Goal: Transaction & Acquisition: Purchase product/service

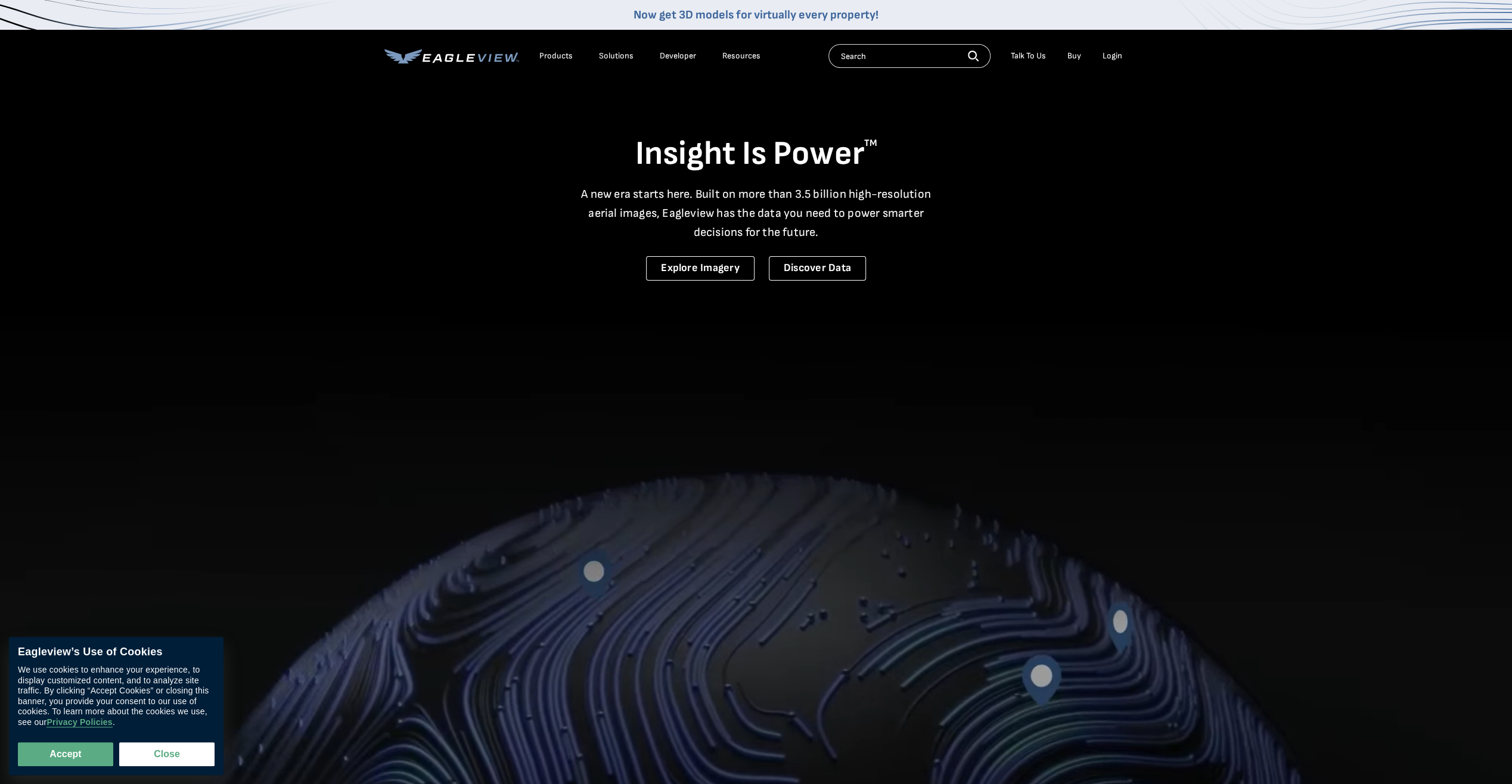
click at [1115, 59] on div "Login" at bounding box center [1113, 56] width 20 height 11
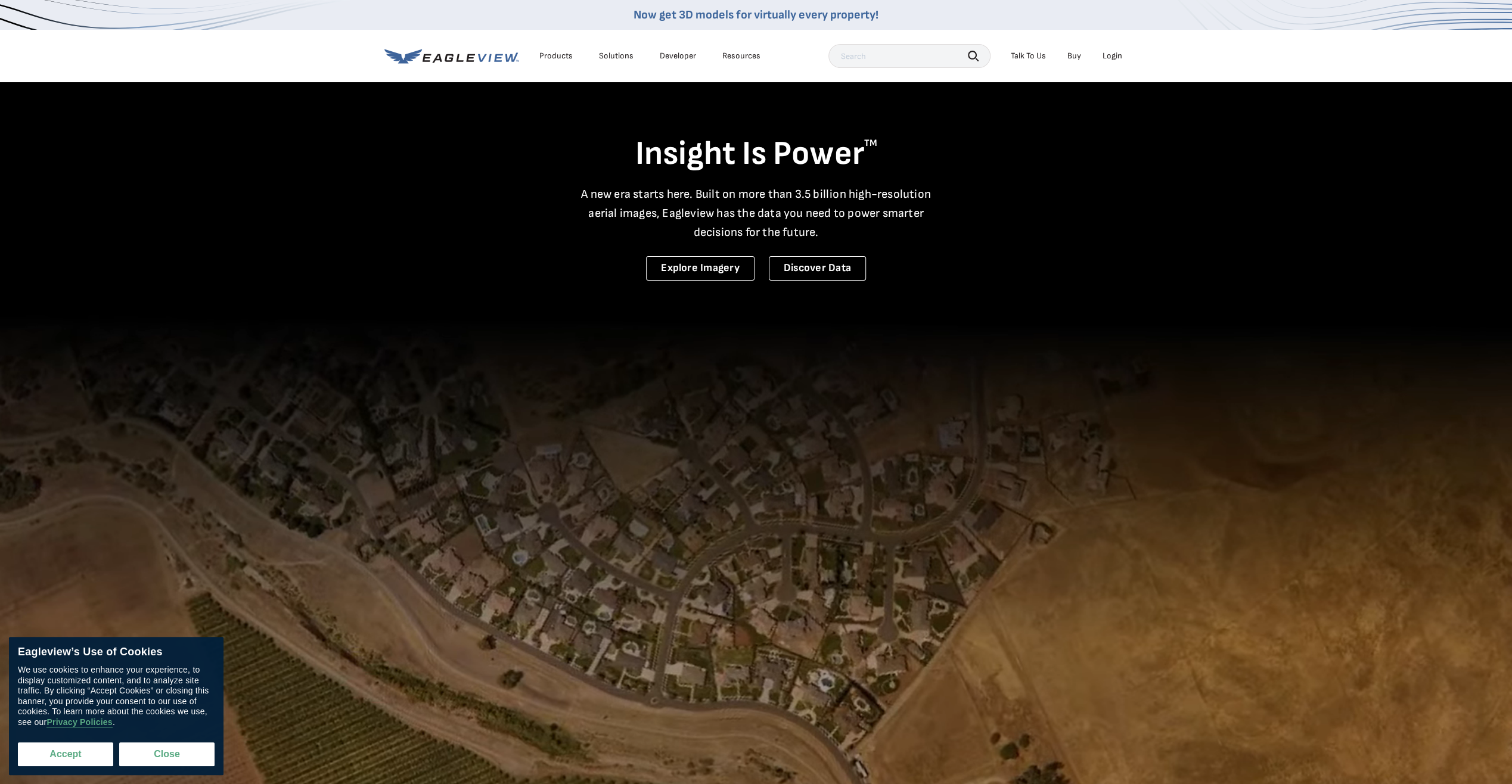
click at [67, 762] on button "Accept" at bounding box center [65, 754] width 95 height 24
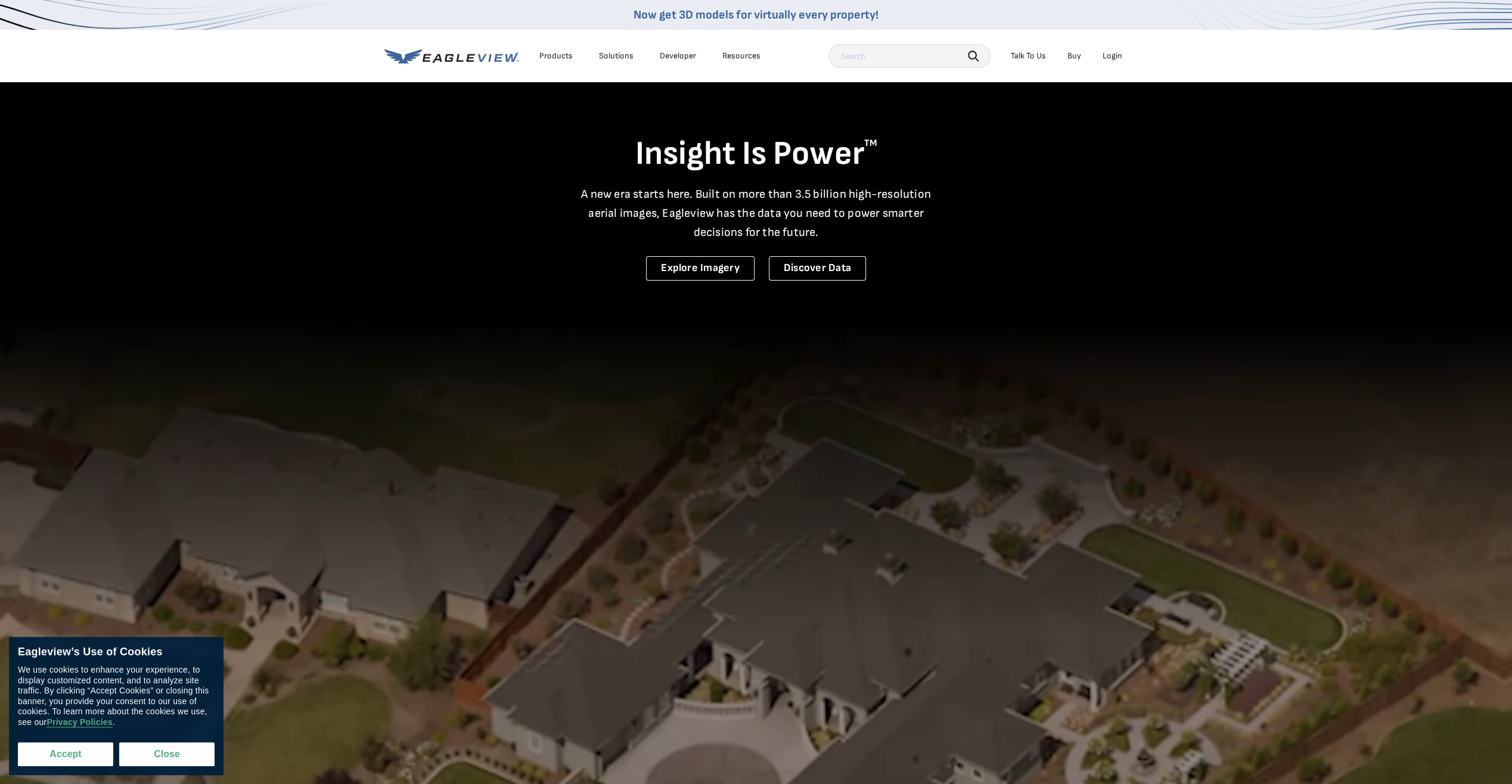
checkbox input "true"
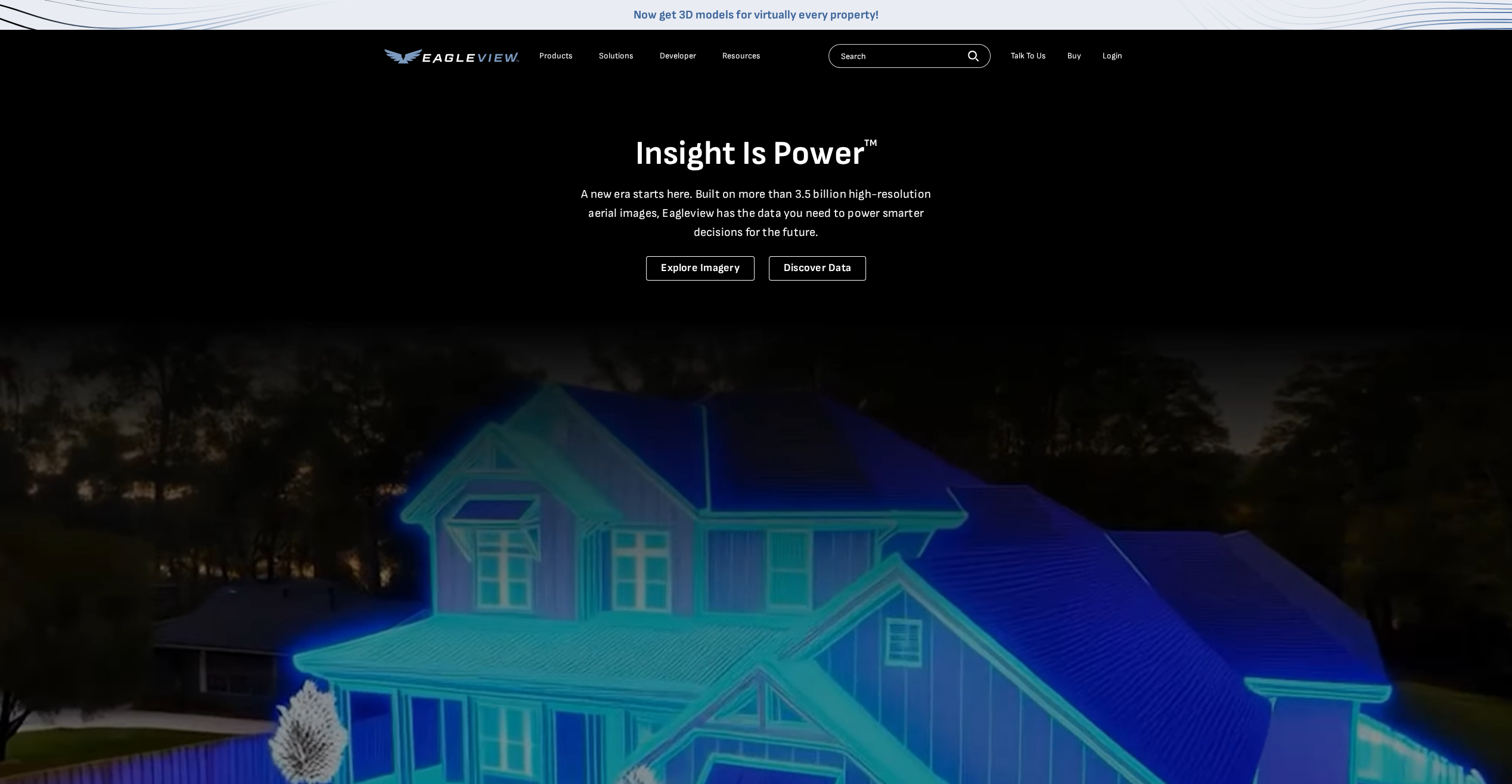
click at [1113, 60] on div "Login" at bounding box center [1113, 56] width 20 height 11
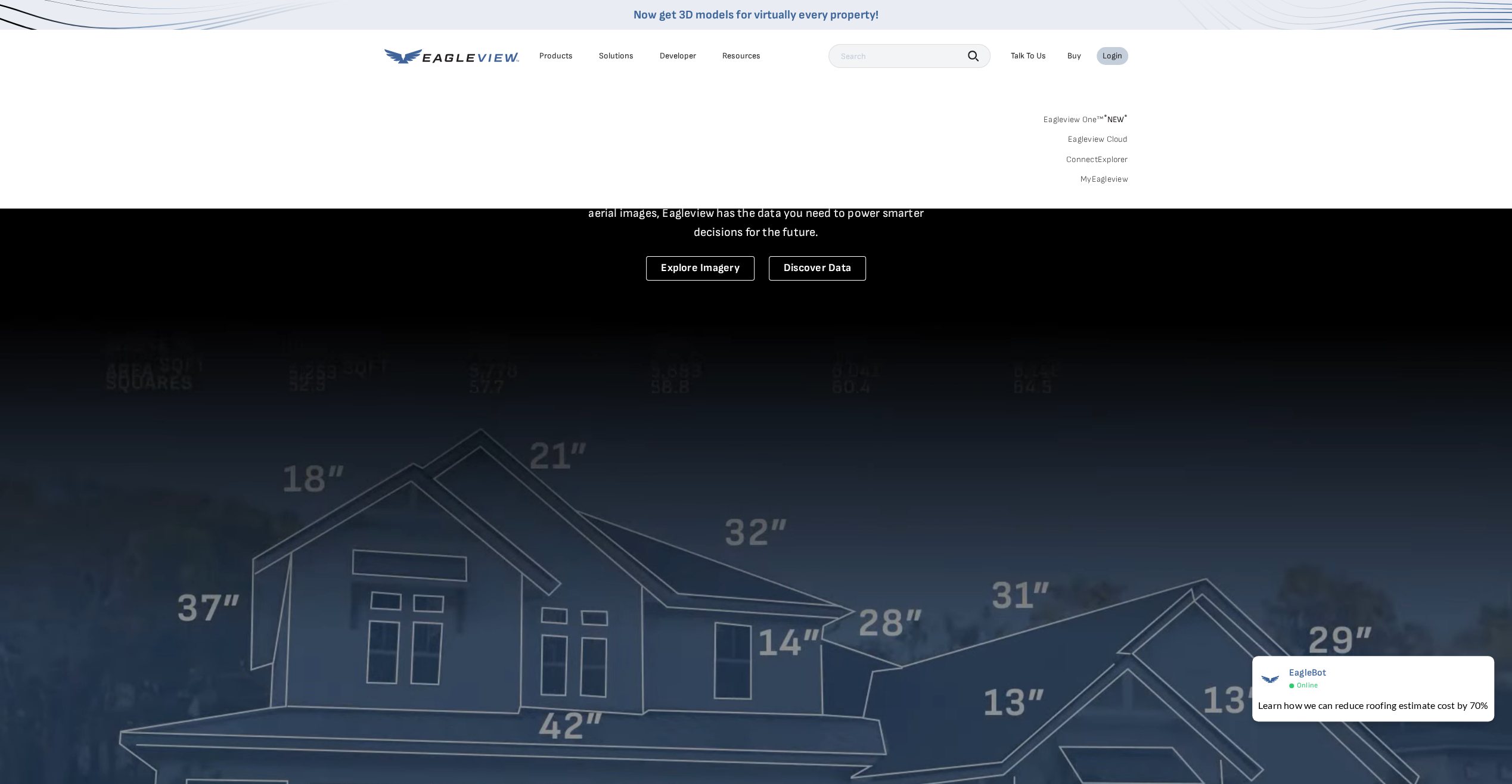
click at [1091, 117] on link "Eagleview One™ * NEW *" at bounding box center [1085, 117] width 84 height 13
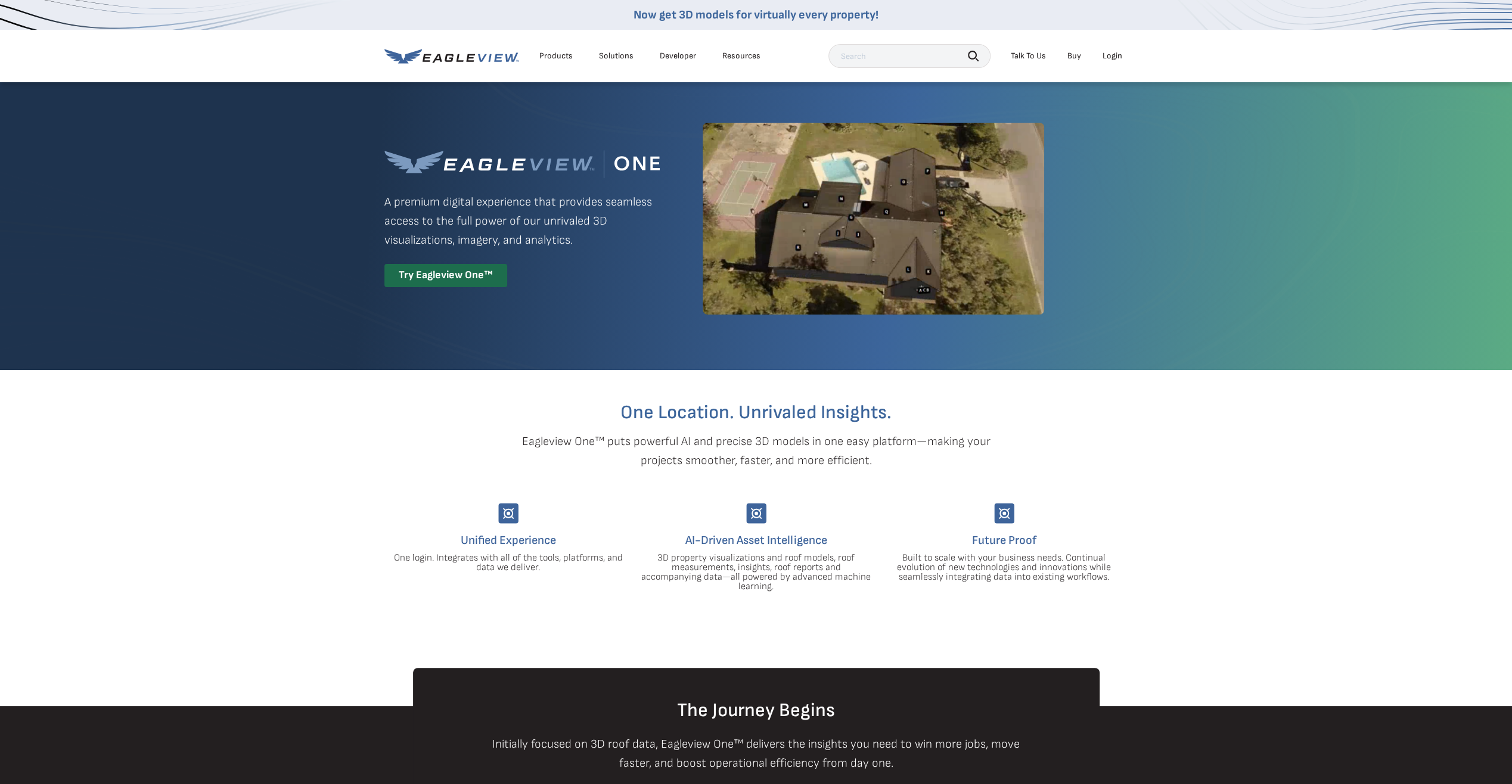
click at [1106, 53] on div "Login" at bounding box center [1113, 56] width 20 height 11
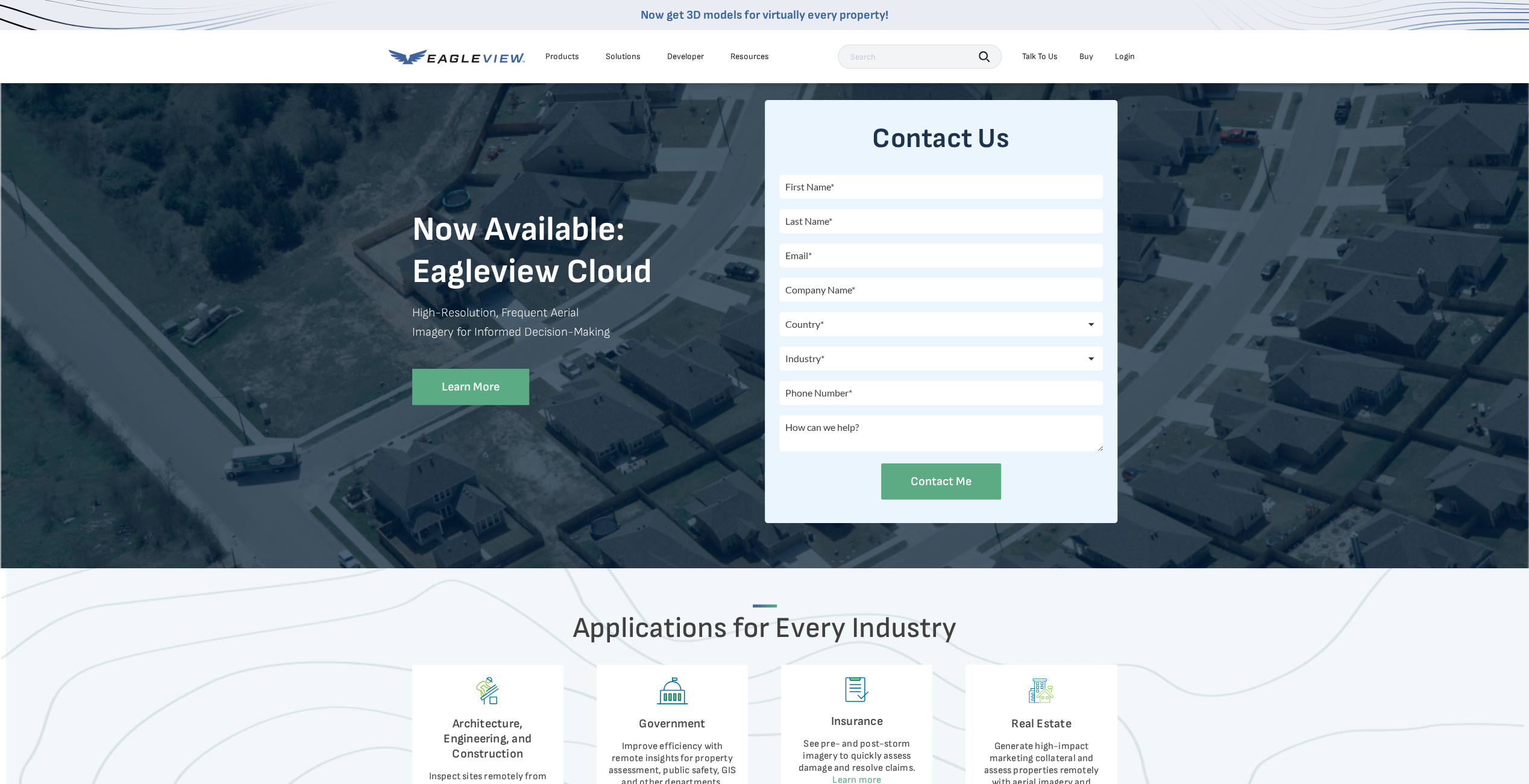
click at [1131, 52] on div "Login" at bounding box center [1125, 57] width 20 height 11
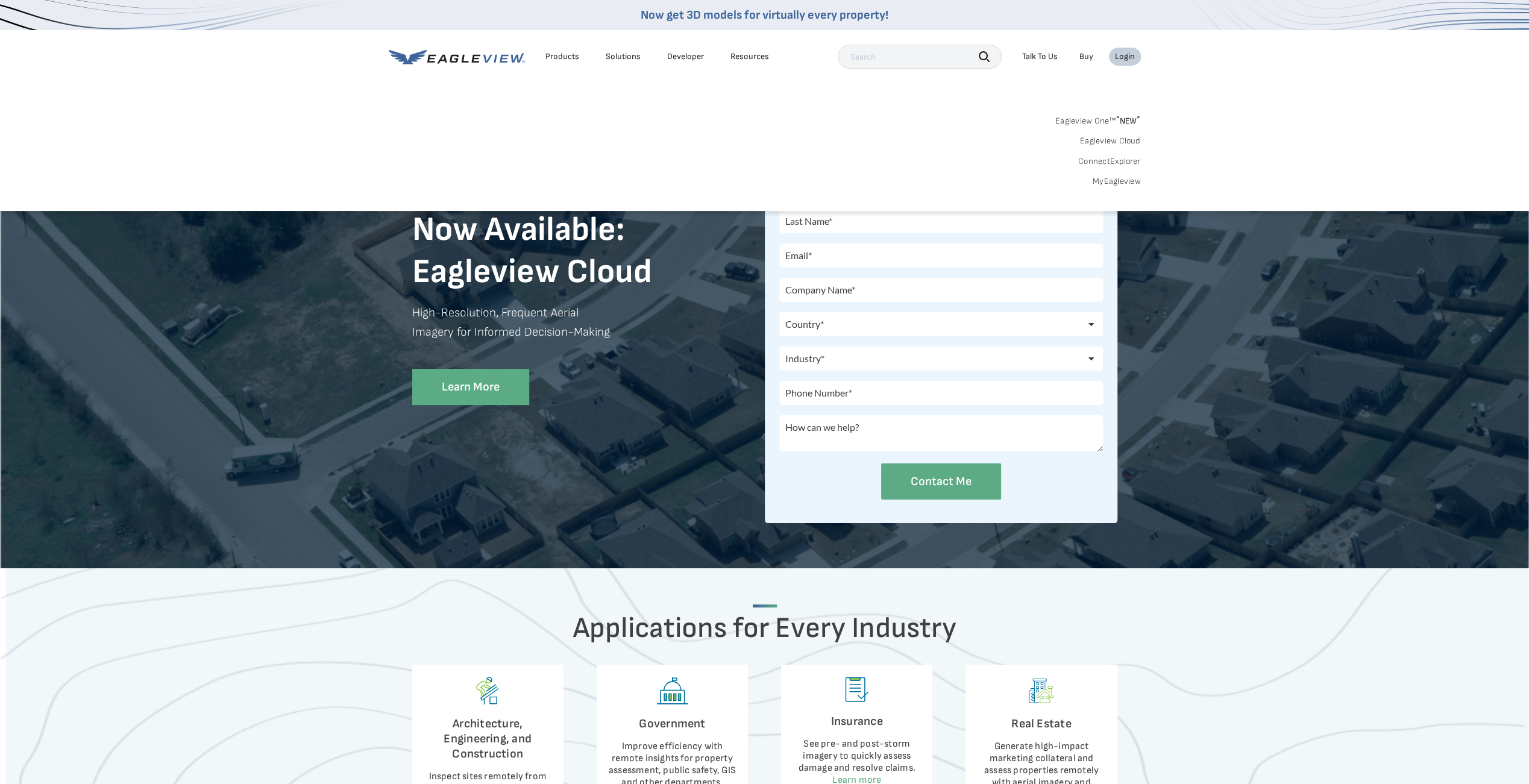
click at [1131, 53] on div "Login" at bounding box center [1125, 57] width 20 height 11
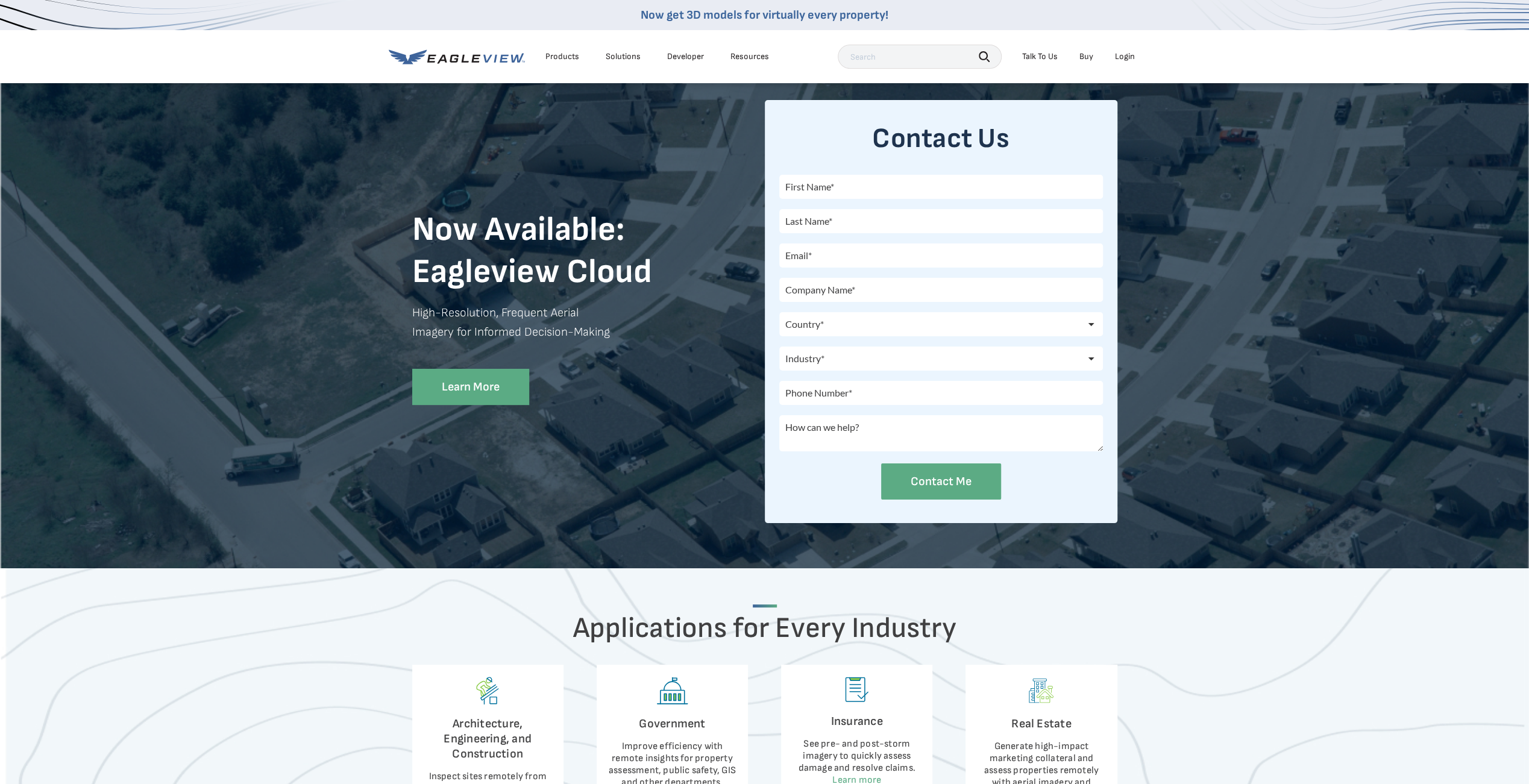
click at [1131, 53] on div "Login" at bounding box center [1125, 57] width 20 height 11
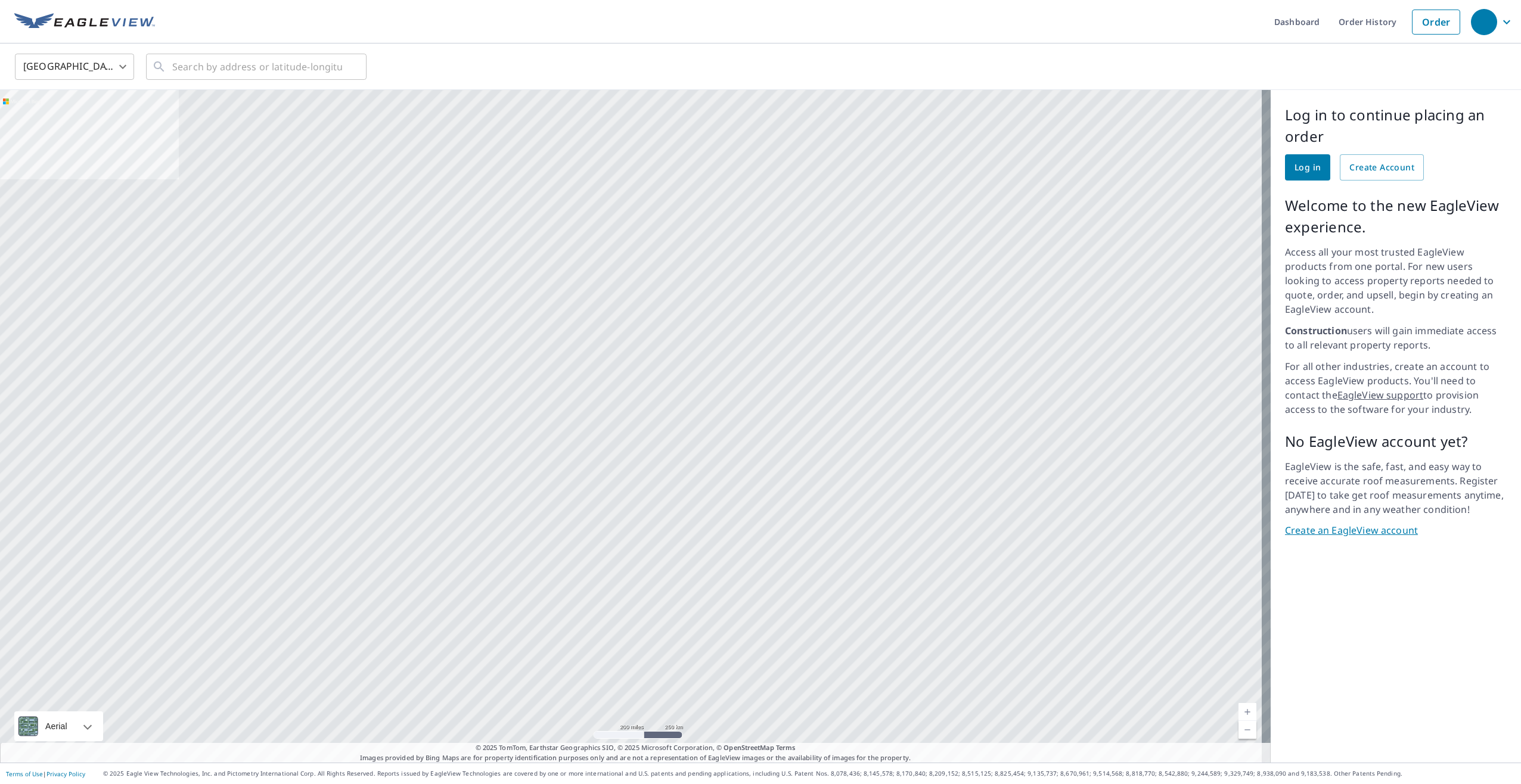
click at [1304, 162] on span "Log in" at bounding box center [1307, 168] width 27 height 15
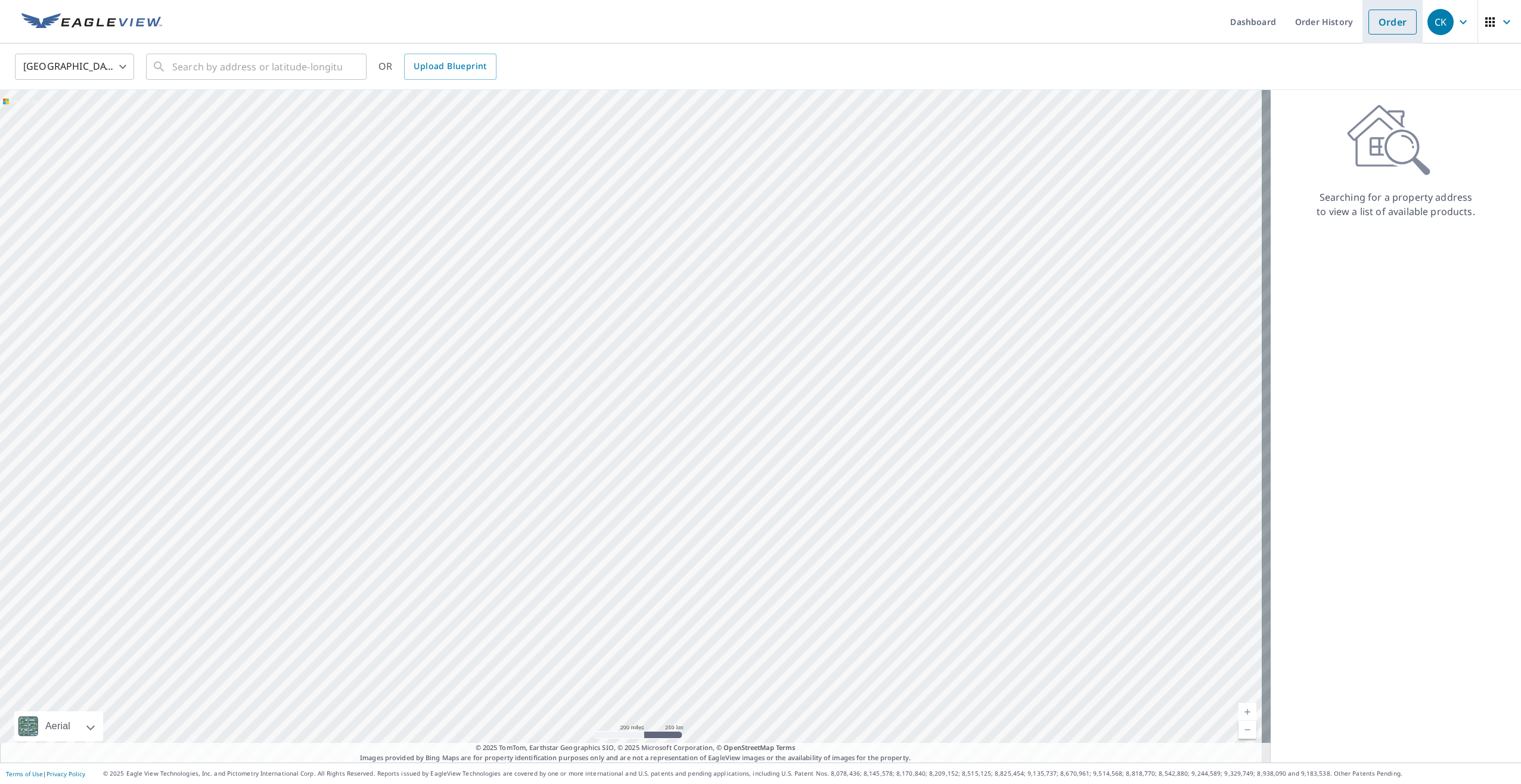
click at [1386, 16] on link "Order" at bounding box center [1392, 22] width 48 height 25
click at [1384, 21] on link "Order" at bounding box center [1392, 22] width 48 height 25
click at [206, 67] on input "text" at bounding box center [256, 67] width 169 height 34
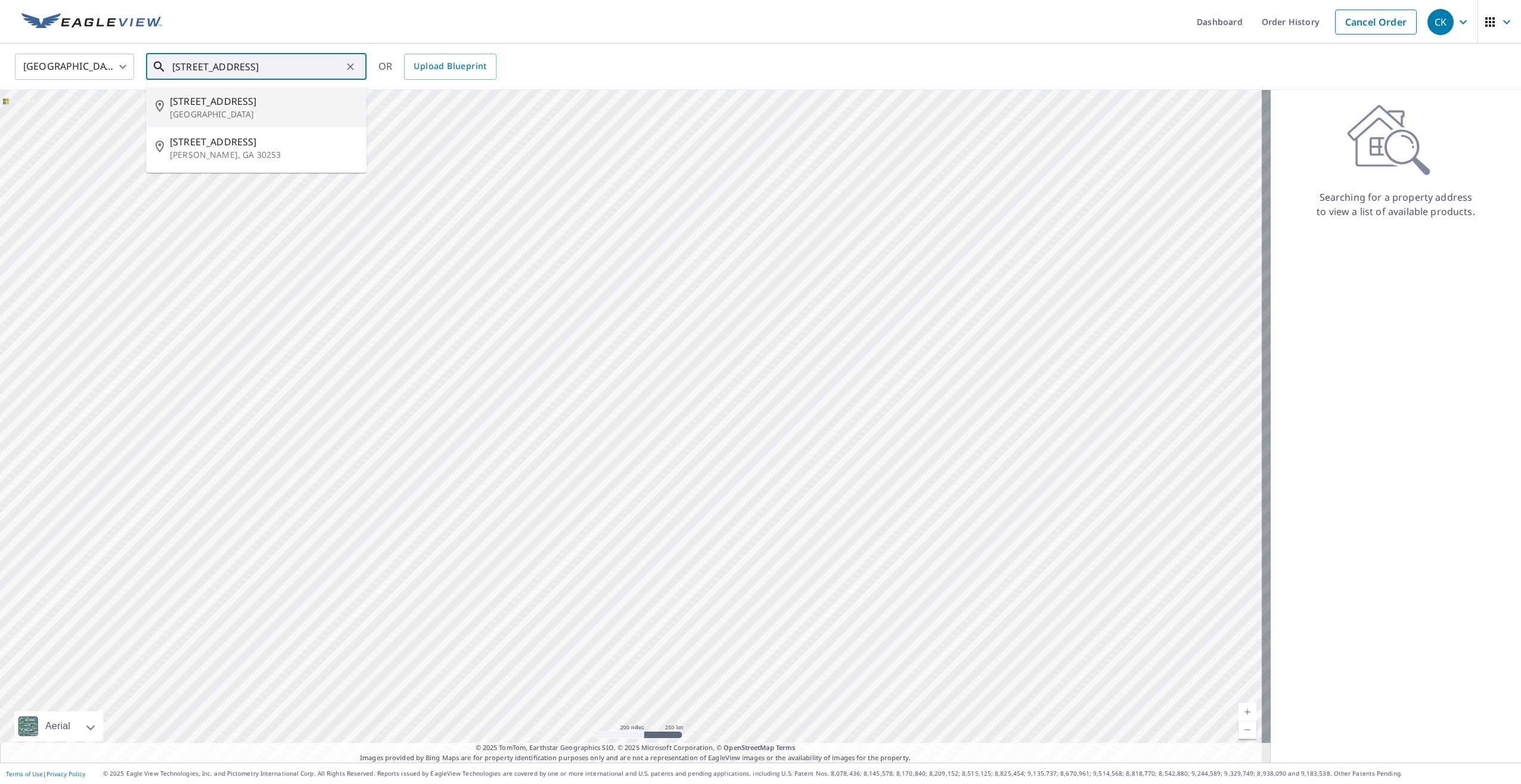
click at [199, 106] on span "[STREET_ADDRESS]" at bounding box center [263, 101] width 187 height 14
type input "[STREET_ADDRESS]"
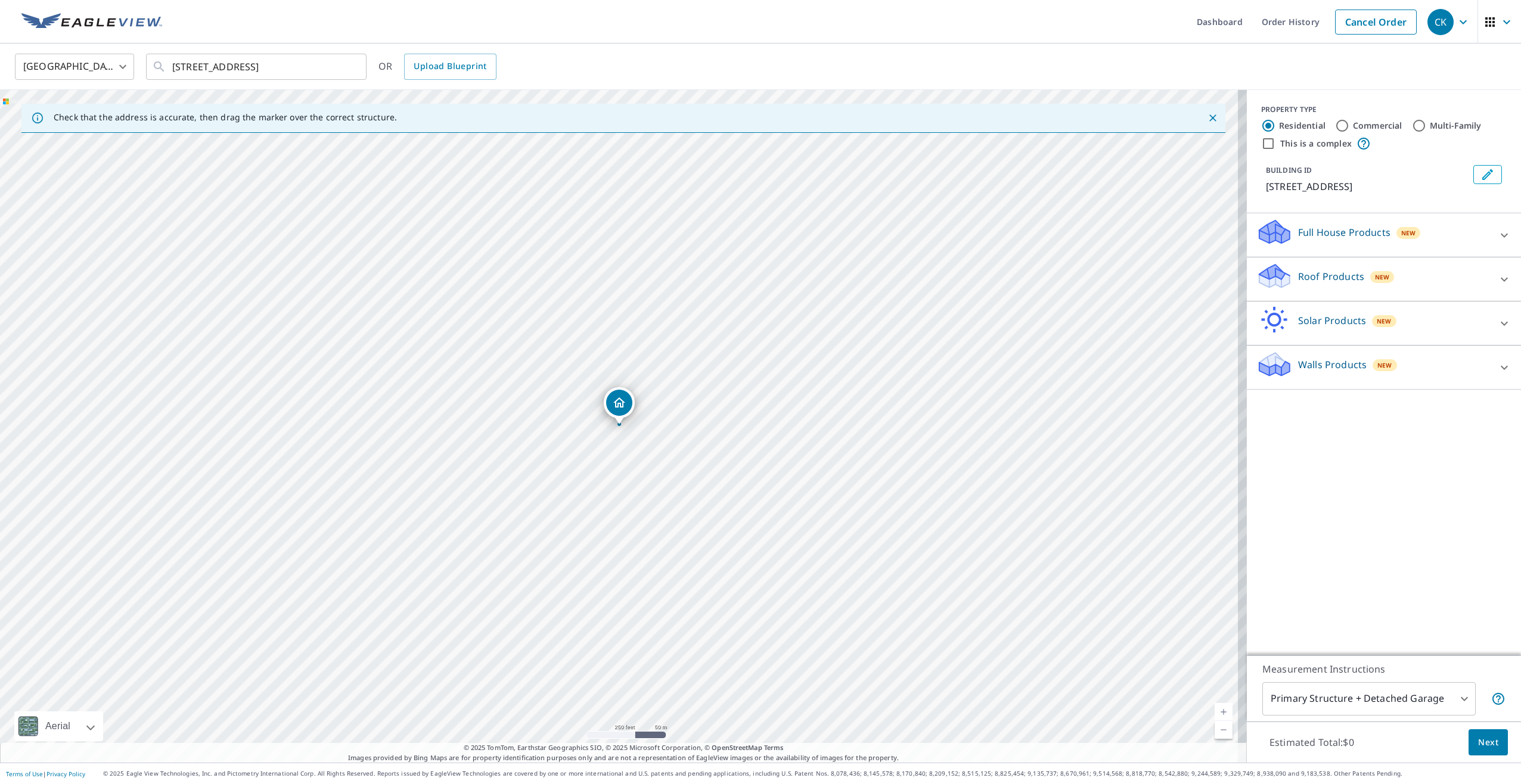
click at [1335, 126] on input "Commercial" at bounding box center [1342, 126] width 14 height 14
radio input "true"
type input "4"
click at [1262, 141] on input "This is a complex" at bounding box center [1268, 144] width 14 height 14
checkbox input "true"
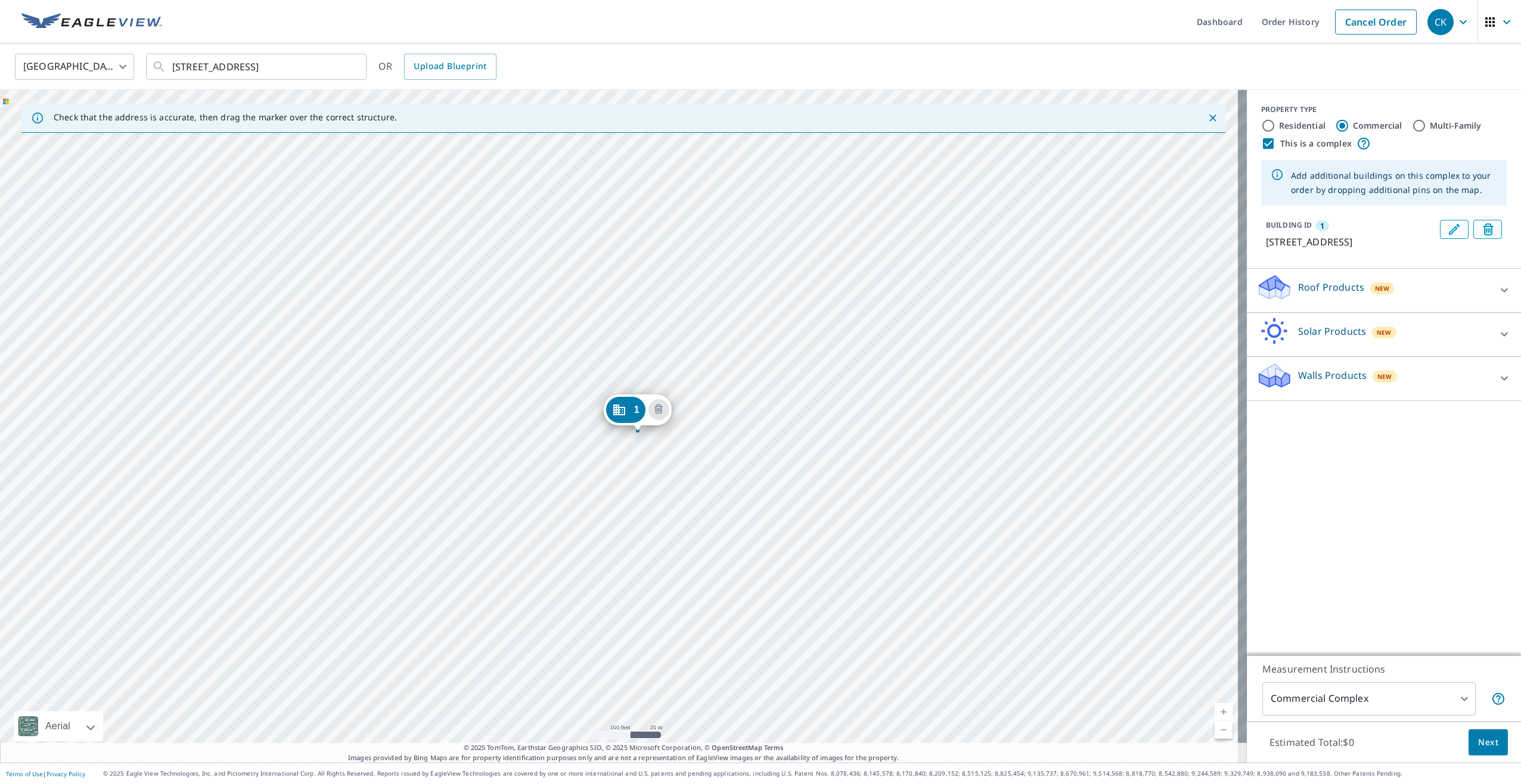
drag, startPoint x: 674, startPoint y: 371, endPoint x: 780, endPoint y: 330, distance: 113.7
click at [780, 330] on div "1 1070 Foxchase Dr San Jose, CA 95123" at bounding box center [623, 426] width 1246 height 673
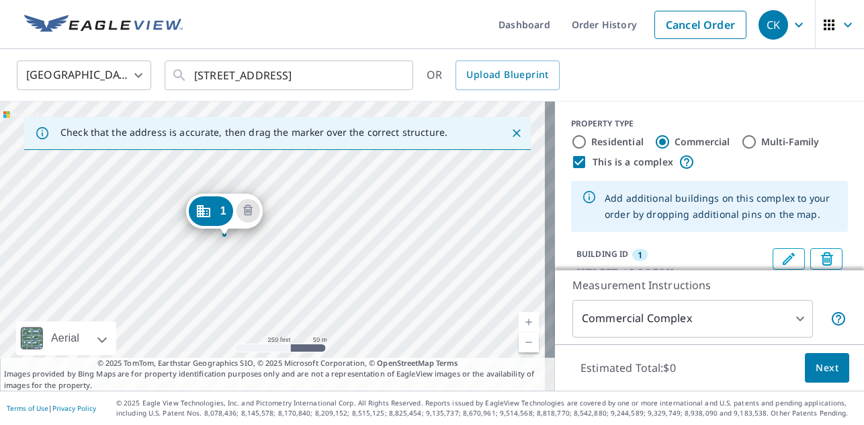
drag, startPoint x: 371, startPoint y: 225, endPoint x: 364, endPoint y: 237, distance: 13.8
click at [364, 237] on div "1 1070 Foxchase Dr San Jose, CA 95123" at bounding box center [277, 245] width 555 height 289
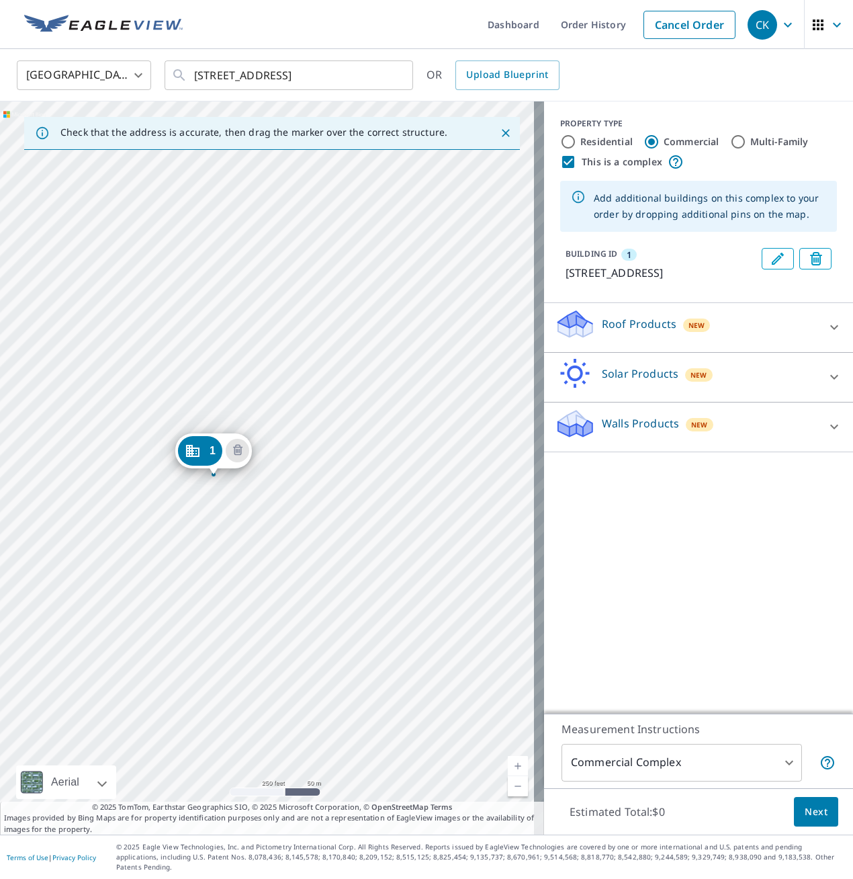
drag, startPoint x: 255, startPoint y: 447, endPoint x: 202, endPoint y: 451, distance: 53.9
drag, startPoint x: 329, startPoint y: 475, endPoint x: 321, endPoint y: 482, distance: 10.0
click at [321, 482] on div "1 1316 Foxchase Dr San Jose, CA 95123" at bounding box center [272, 467] width 544 height 733
click at [245, 447] on icon "Dropped pin, building 1, Commercial property, 1096 New St San Jose, CA 95123" at bounding box center [245, 447] width 13 height 12
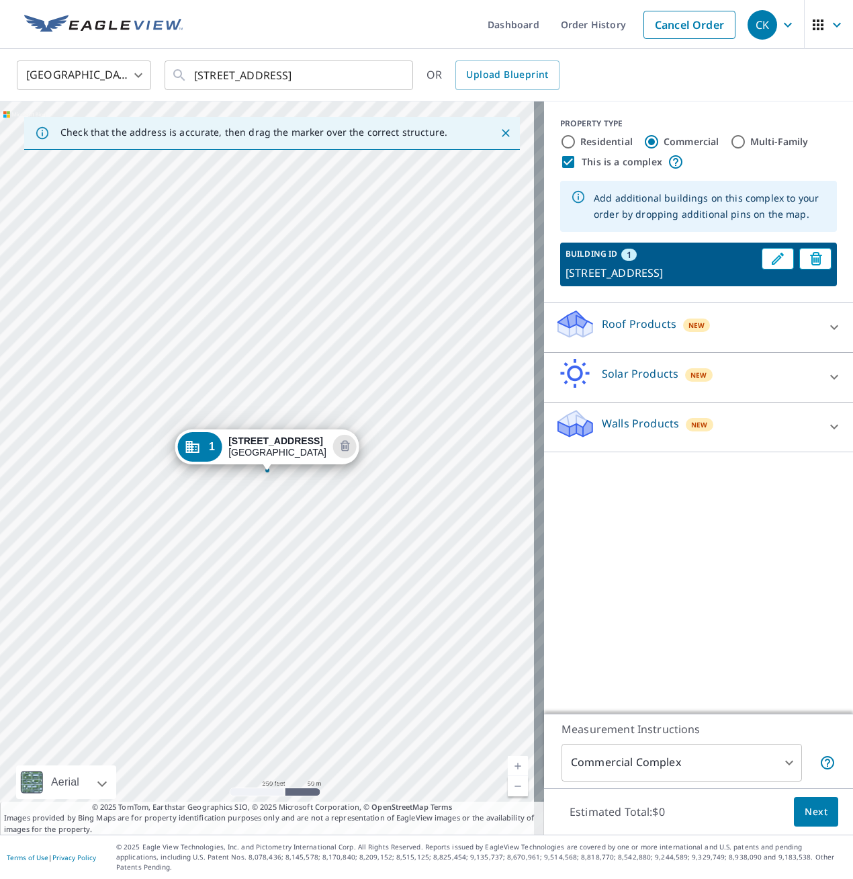
click at [208, 450] on div "1" at bounding box center [199, 447] width 44 height 30
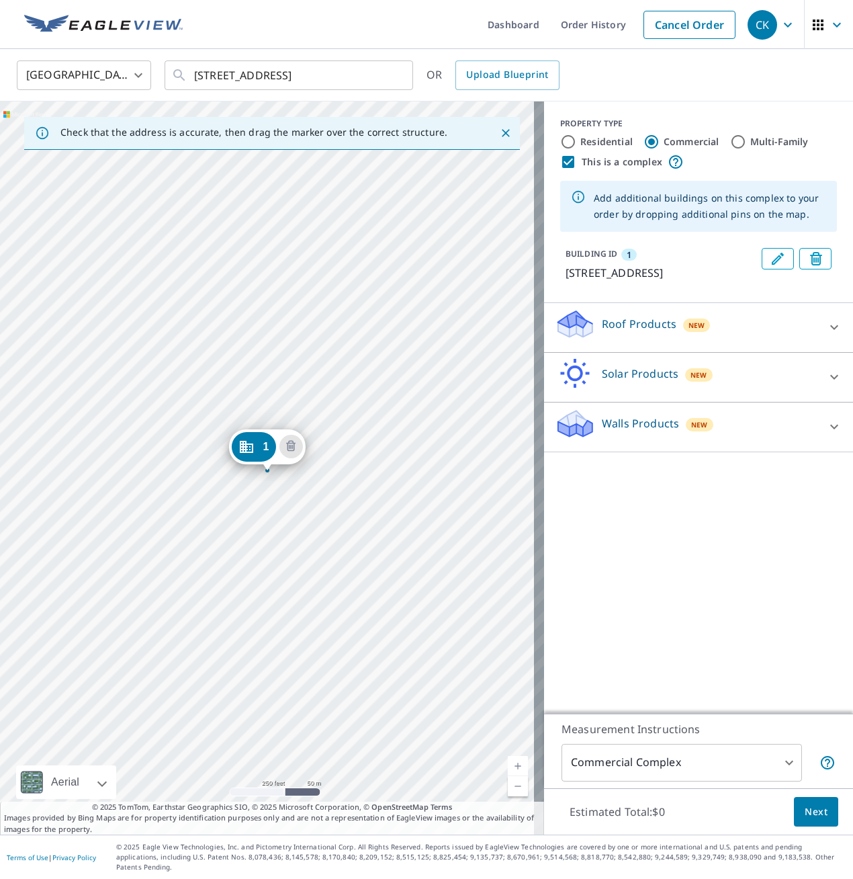
click at [251, 451] on icon "Dropped pin, building 1, Commercial property, 1096 New St San Jose, CA 95123" at bounding box center [245, 447] width 13 height 12
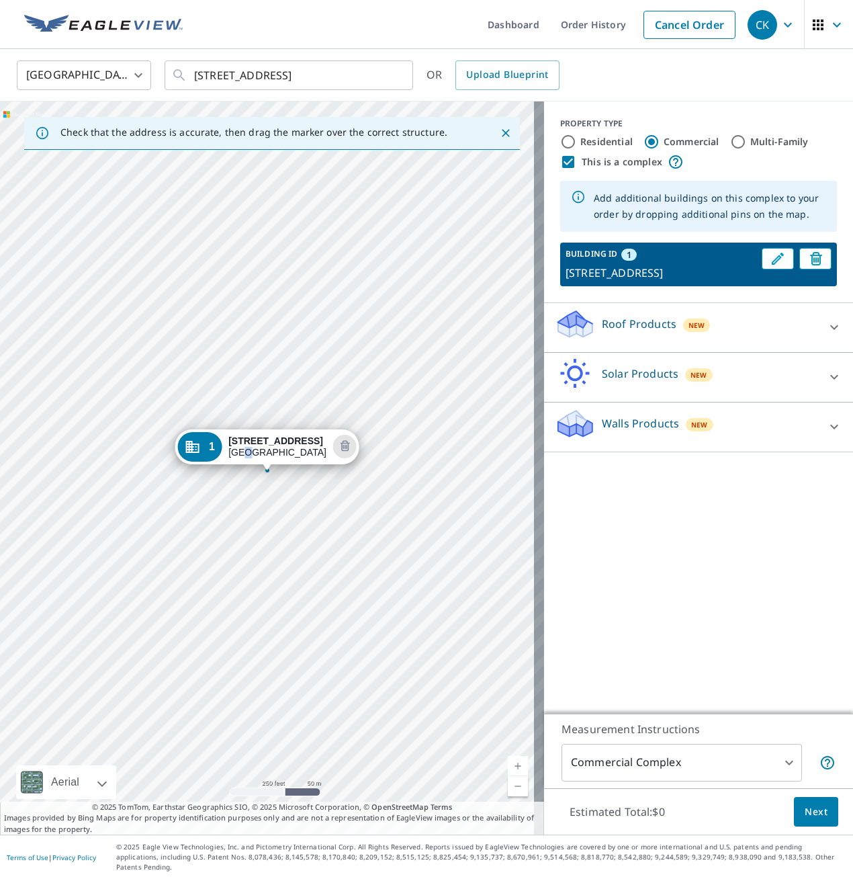
click at [251, 451] on div "1096 New St San Jose, CA 95123" at bounding box center [277, 446] width 98 height 23
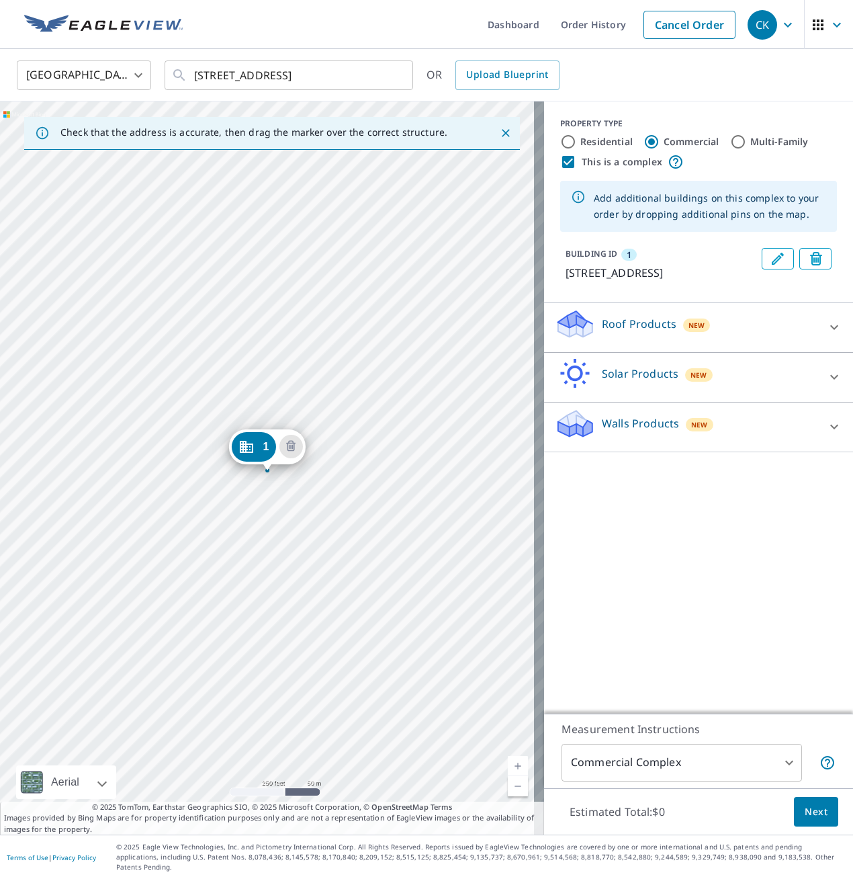
click at [251, 451] on icon "Dropped pin, building 1, Commercial property, 1096 New St San Jose, CA 95123" at bounding box center [245, 447] width 13 height 12
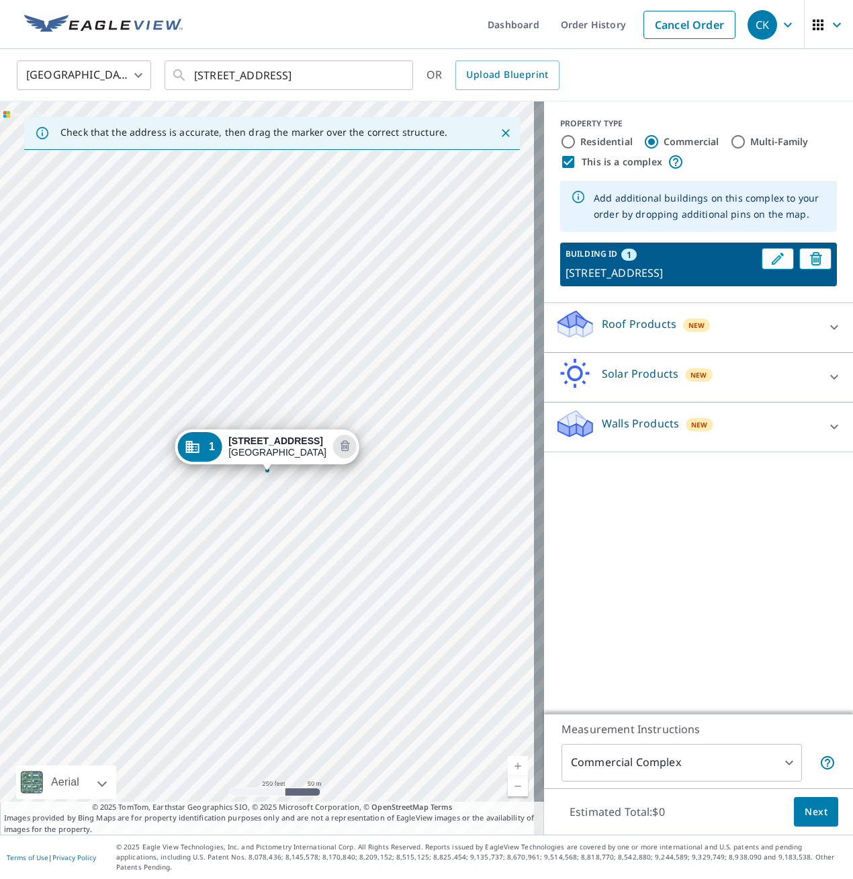
click at [251, 451] on div "1096 New St San Jose, CA 95123" at bounding box center [277, 446] width 98 height 23
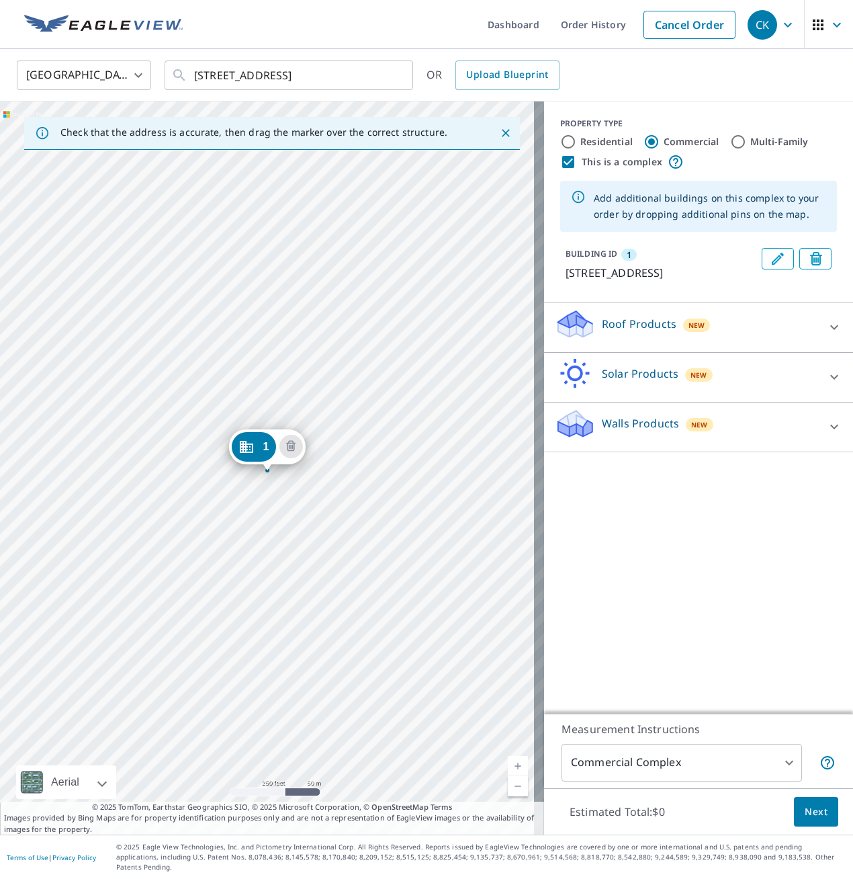
drag, startPoint x: 767, startPoint y: 259, endPoint x: 738, endPoint y: 301, distance: 51.2
click at [738, 301] on div "PROPERTY TYPE Residential Commercial Multi-Family This is a complex Add additio…" at bounding box center [698, 202] width 309 height 202
click at [772, 260] on icon "Edit building 1" at bounding box center [778, 259] width 12 height 12
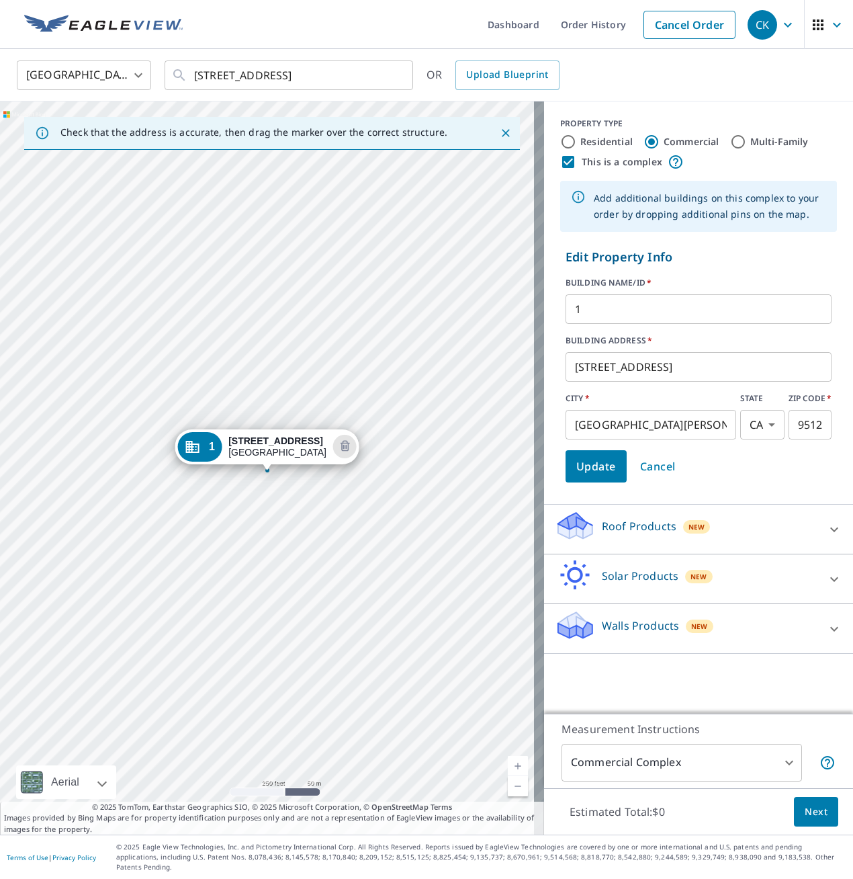
click at [200, 448] on icon "Dropped pin, building 1, Commercial property, 1096 New St San Jose, CA 95123" at bounding box center [192, 447] width 16 height 16
click at [253, 447] on icon "Dropped pin, building 1, Commercial property, 1096 New St San Jose, CA 95123" at bounding box center [245, 447] width 13 height 12
click at [342, 446] on icon "Delete building 1" at bounding box center [344, 445] width 9 height 11
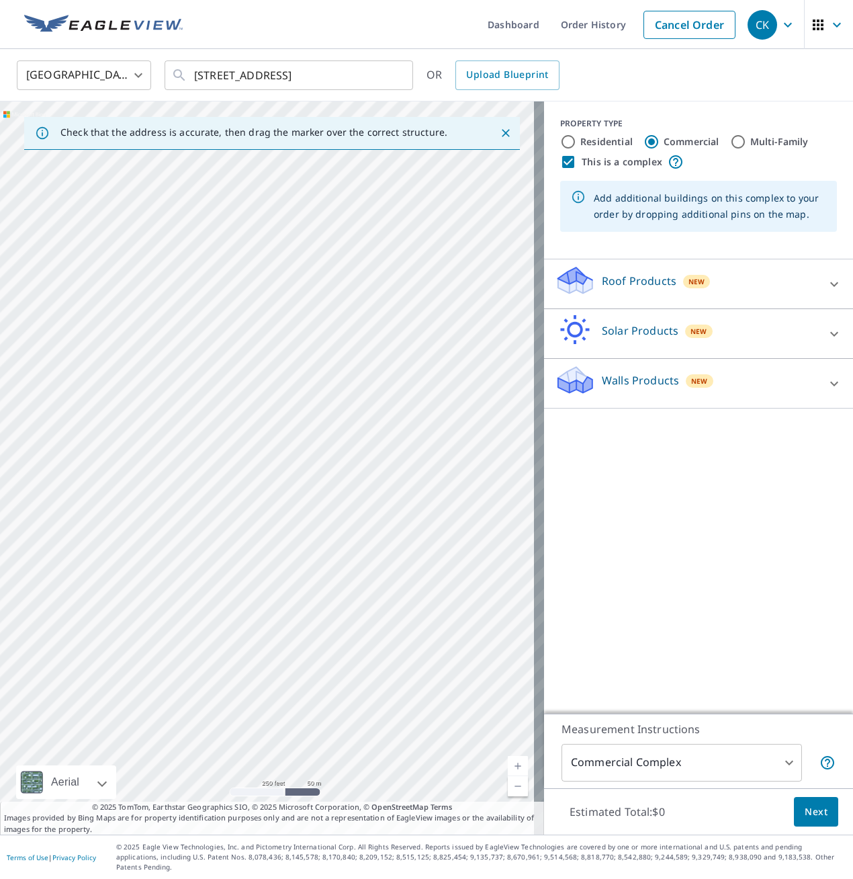
click at [272, 467] on div at bounding box center [272, 467] width 544 height 733
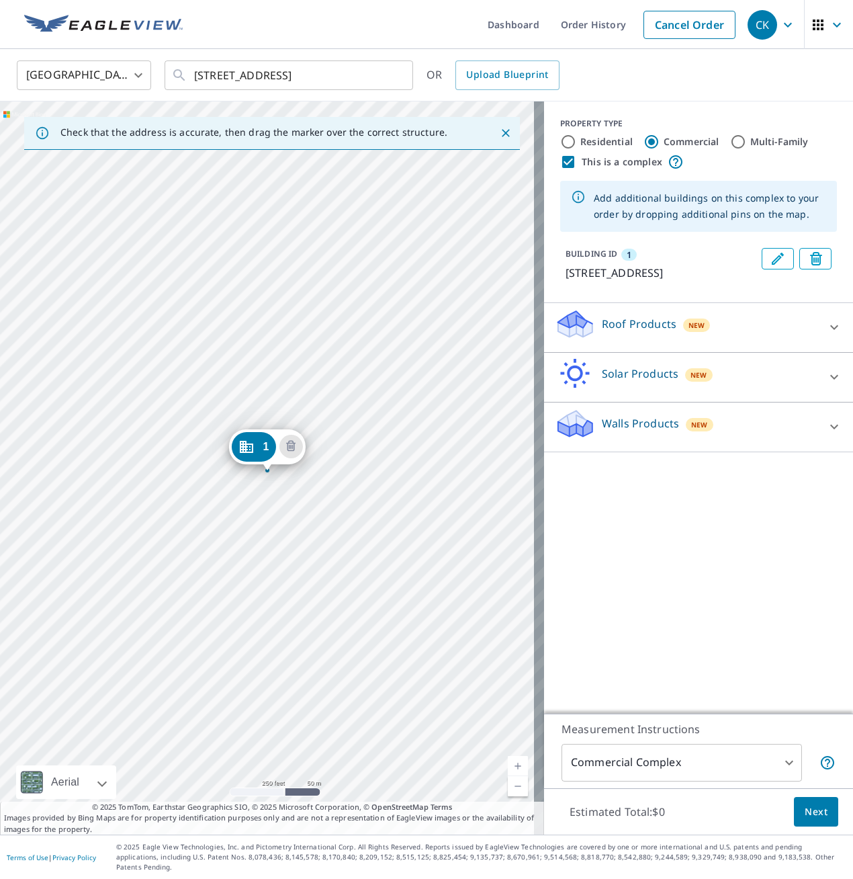
drag, startPoint x: 258, startPoint y: 438, endPoint x: 236, endPoint y: 438, distance: 22.2
drag, startPoint x: 254, startPoint y: 445, endPoint x: 307, endPoint y: 421, distance: 58.3
click at [179, 75] on icon at bounding box center [179, 75] width 16 height 16
drag, startPoint x: 259, startPoint y: 445, endPoint x: 189, endPoint y: 466, distance: 72.7
drag, startPoint x: 270, startPoint y: 454, endPoint x: 355, endPoint y: 447, distance: 84.9
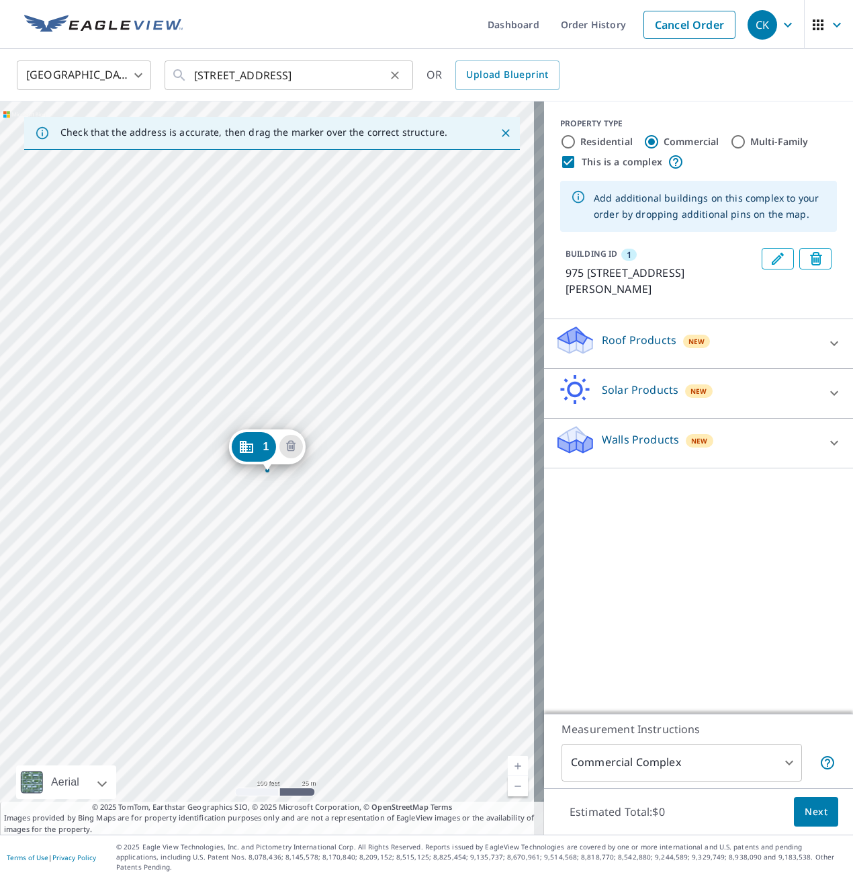
click at [176, 73] on icon at bounding box center [179, 75] width 16 height 16
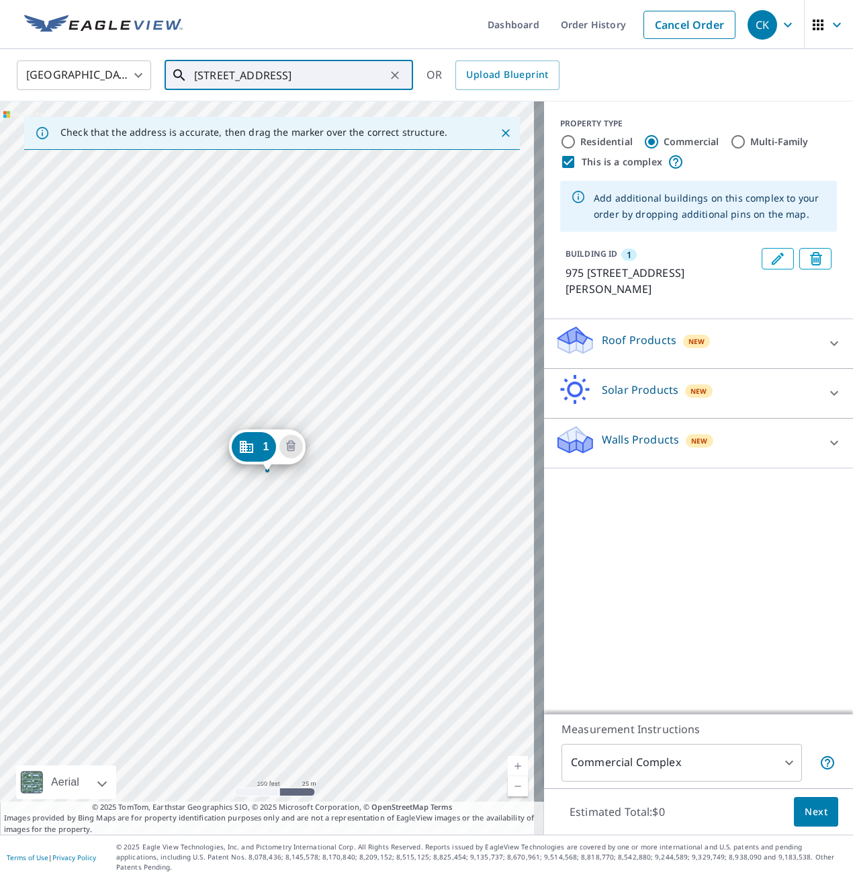
scroll to position [0, 3]
click at [192, 72] on div "1070 Foxchase Dr, San Jose, CA, 95123 ​" at bounding box center [289, 75] width 249 height 30
click at [184, 79] on icon at bounding box center [178, 74] width 11 height 11
click at [186, 75] on icon at bounding box center [179, 75] width 16 height 16
click at [187, 74] on icon at bounding box center [179, 75] width 16 height 16
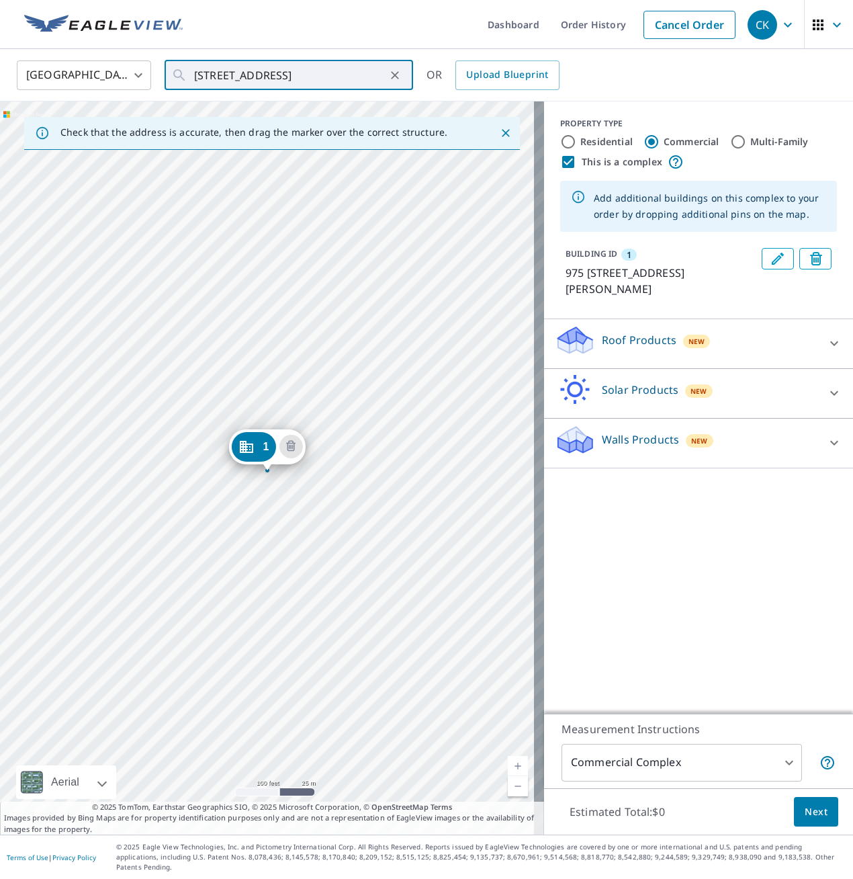
scroll to position [0, 0]
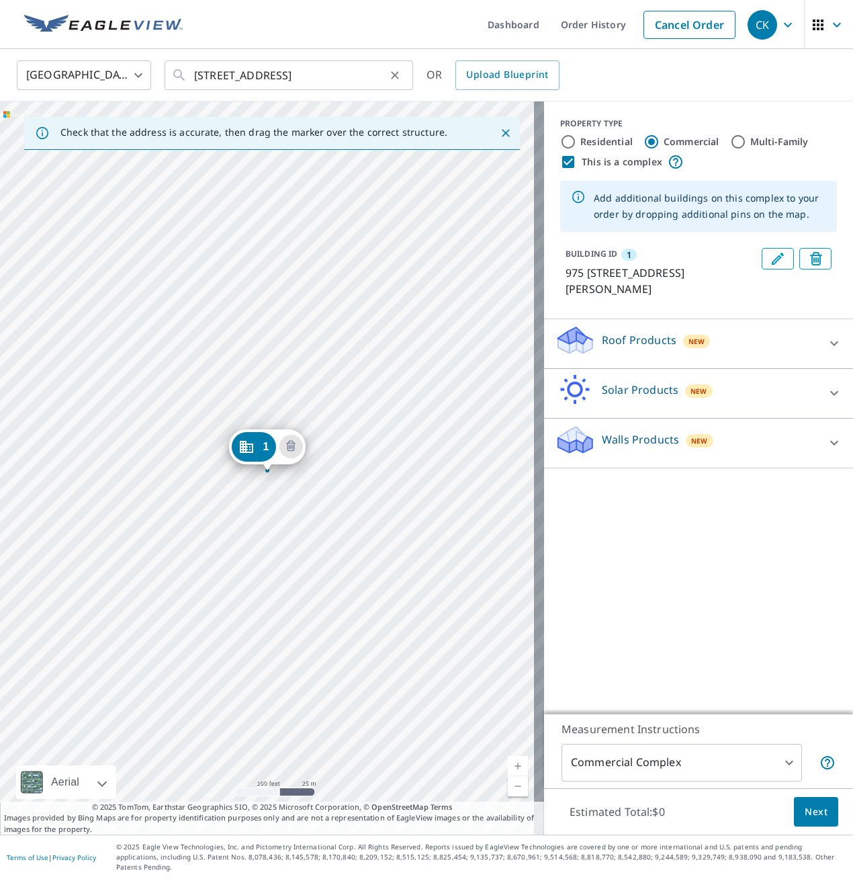
click at [192, 72] on div "1070 Foxchase Dr, San Jose, CA, 95123 ​" at bounding box center [289, 75] width 249 height 30
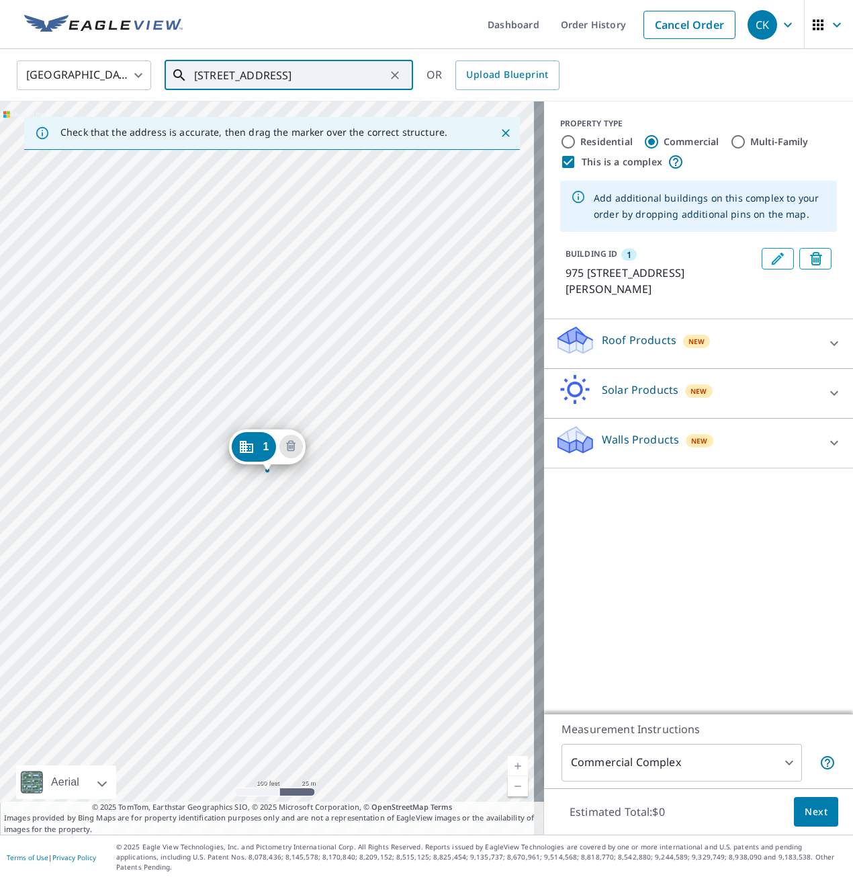
click at [189, 75] on div "1070 Foxchase Dr, San Jose, CA, 95123 ​" at bounding box center [289, 75] width 249 height 30
click at [295, 443] on icon "Delete building 1" at bounding box center [290, 445] width 9 height 11
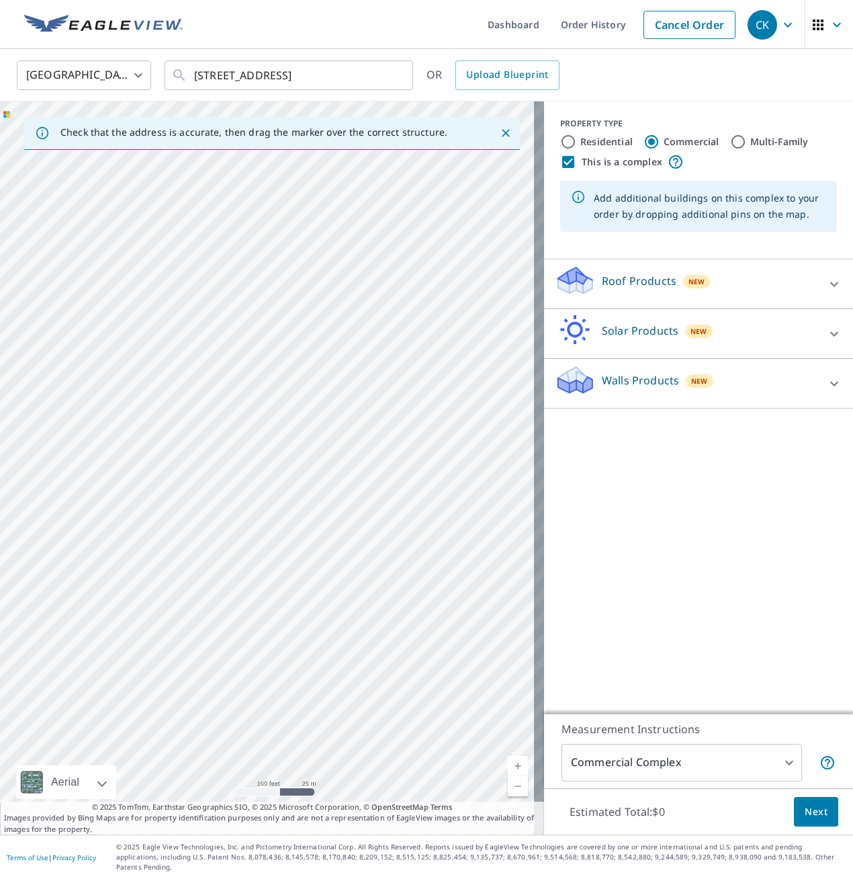
click at [171, 467] on div at bounding box center [272, 467] width 544 height 733
type input "1258 Foxchase Dr, San Jose, CA, 95123"
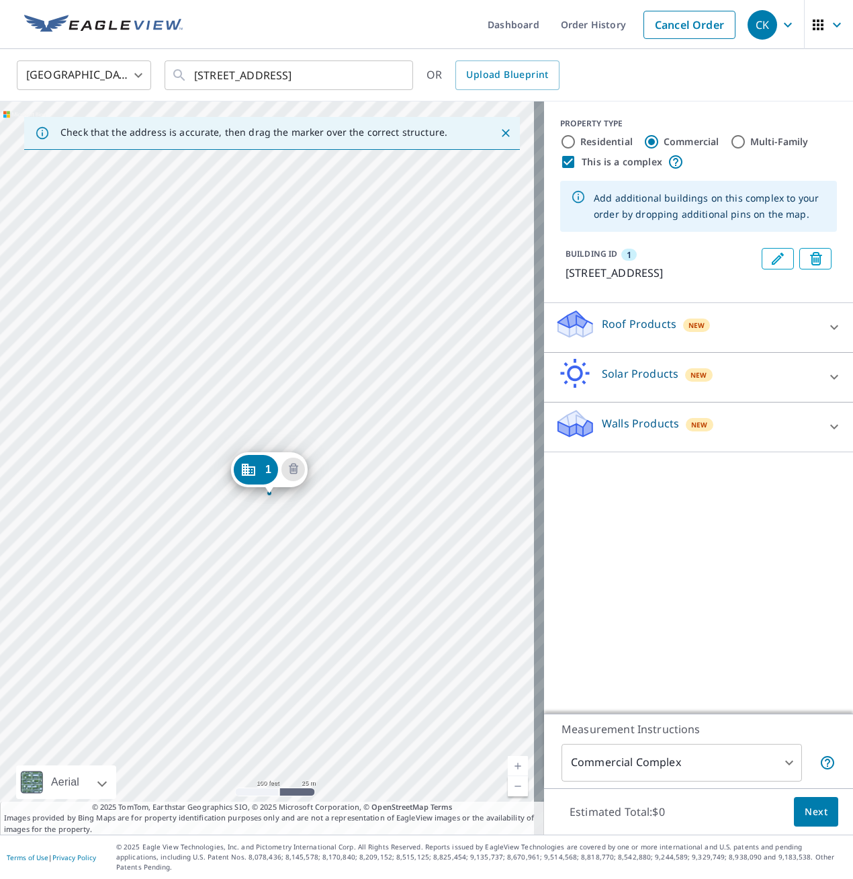
drag, startPoint x: 269, startPoint y: 470, endPoint x: 274, endPoint y: 488, distance: 18.9
drag, startPoint x: 268, startPoint y: 470, endPoint x: 259, endPoint y: 476, distance: 11.6
click at [259, 476] on div "1 1096 New St San Jose, CA 95123" at bounding box center [272, 467] width 544 height 733
drag, startPoint x: 242, startPoint y: 442, endPoint x: 247, endPoint y: 435, distance: 8.8
click at [250, 441] on icon "Dropped pin, building 1, Commercial property, 1096 New St San Jose, CA 95123" at bounding box center [246, 447] width 16 height 16
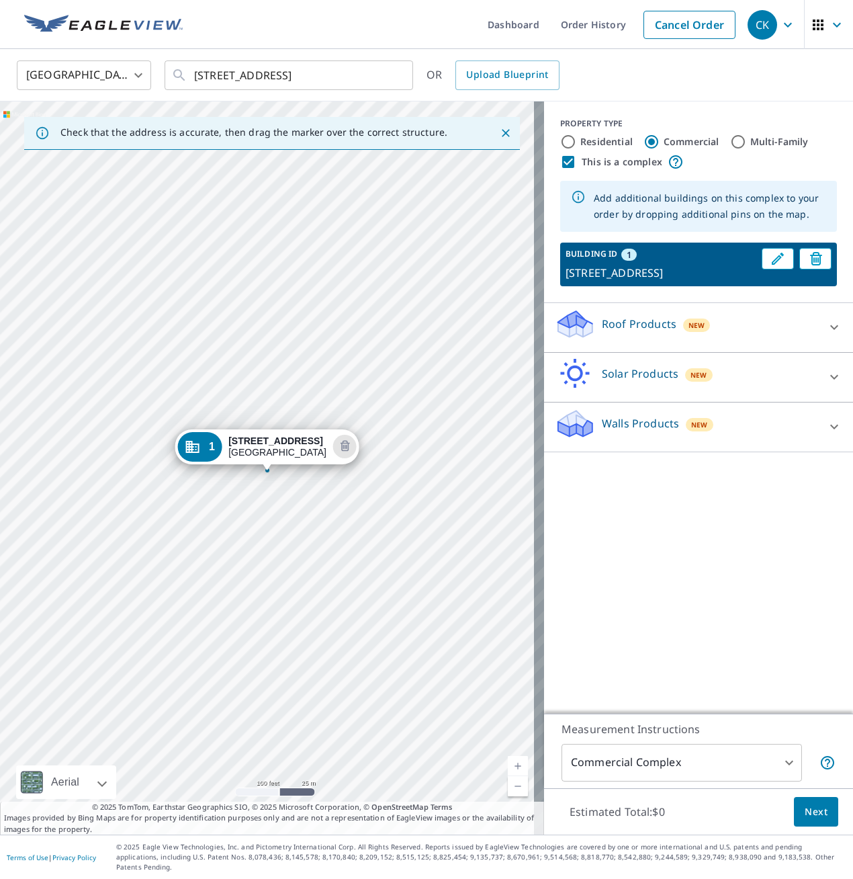
click at [250, 441] on strong "1096 New St" at bounding box center [275, 440] width 95 height 11
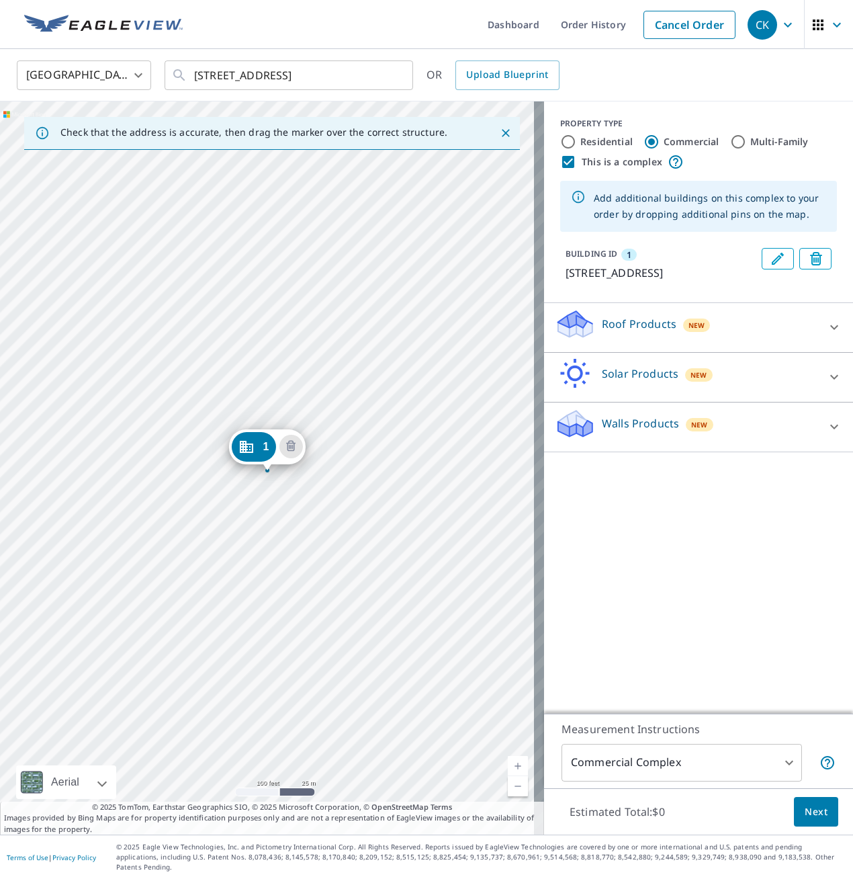
click at [250, 441] on icon "Dropped pin, building 1, Commercial property, 1096 New St San Jose, CA 95123" at bounding box center [246, 447] width 16 height 16
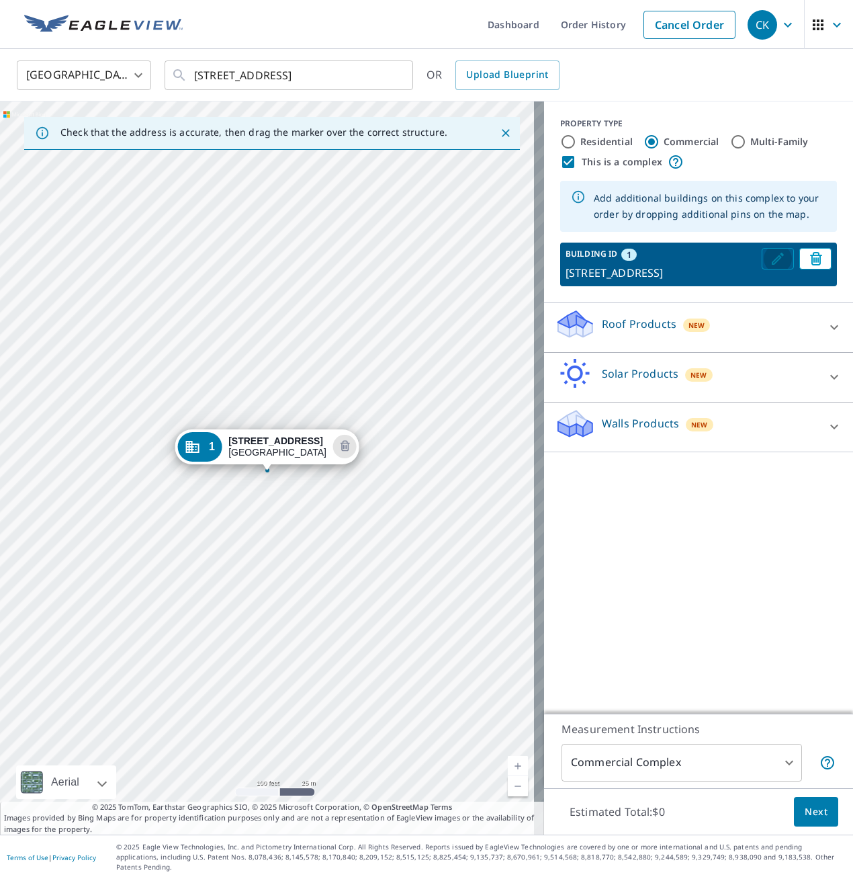
click at [770, 257] on icon "Edit building 1" at bounding box center [778, 259] width 16 height 16
click at [212, 449] on div "1" at bounding box center [199, 447] width 44 height 30
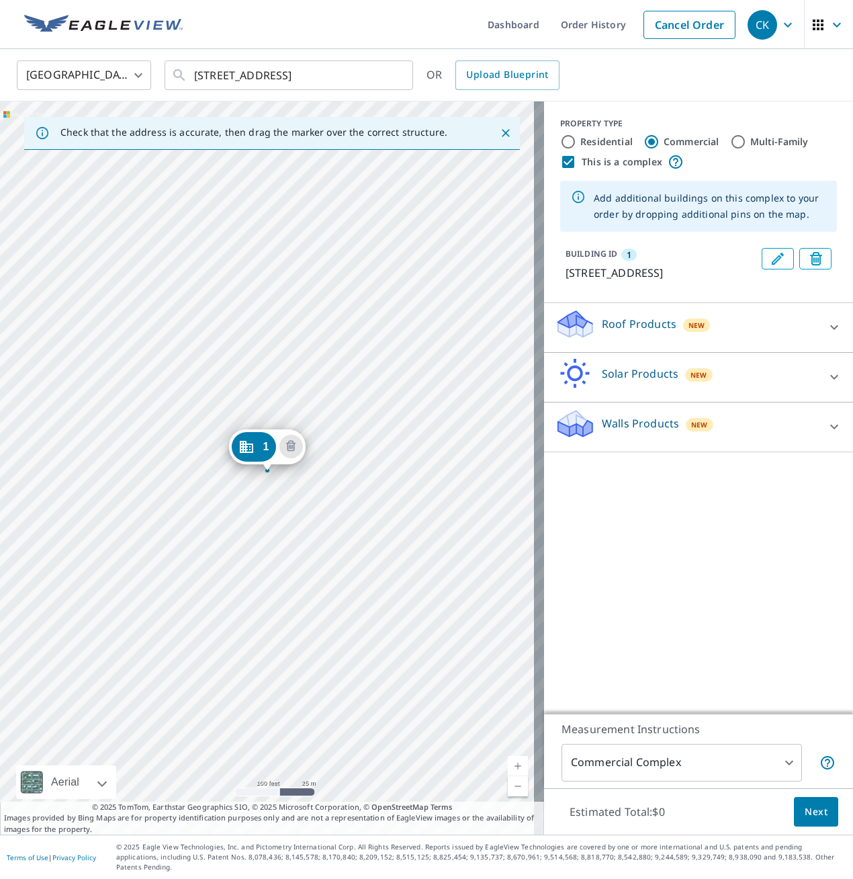
click at [212, 449] on div "1 1096 New St San Jose, CA 95123" at bounding box center [272, 467] width 544 height 733
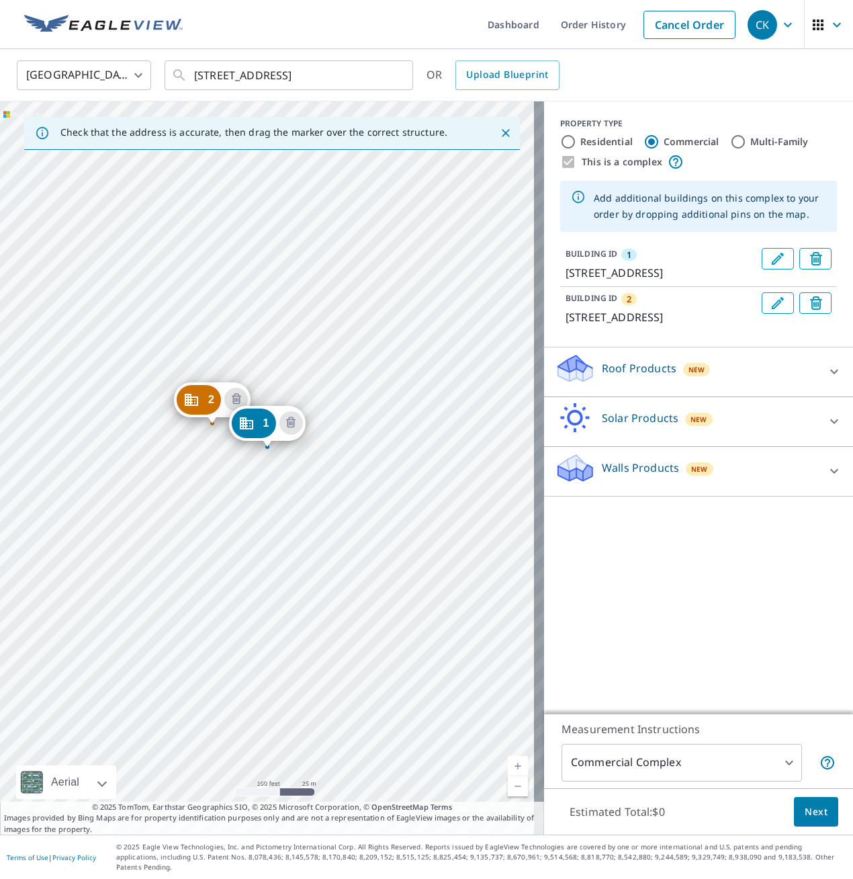
drag, startPoint x: 212, startPoint y: 449, endPoint x: 212, endPoint y: 426, distance: 23.5
click at [212, 426] on div "2 1061 Foxchase Dr San Jose, CA 95123 1 1096 New St San Jose, CA 95123" at bounding box center [272, 467] width 544 height 733
drag, startPoint x: 212, startPoint y: 425, endPoint x: 261, endPoint y: 519, distance: 105.8
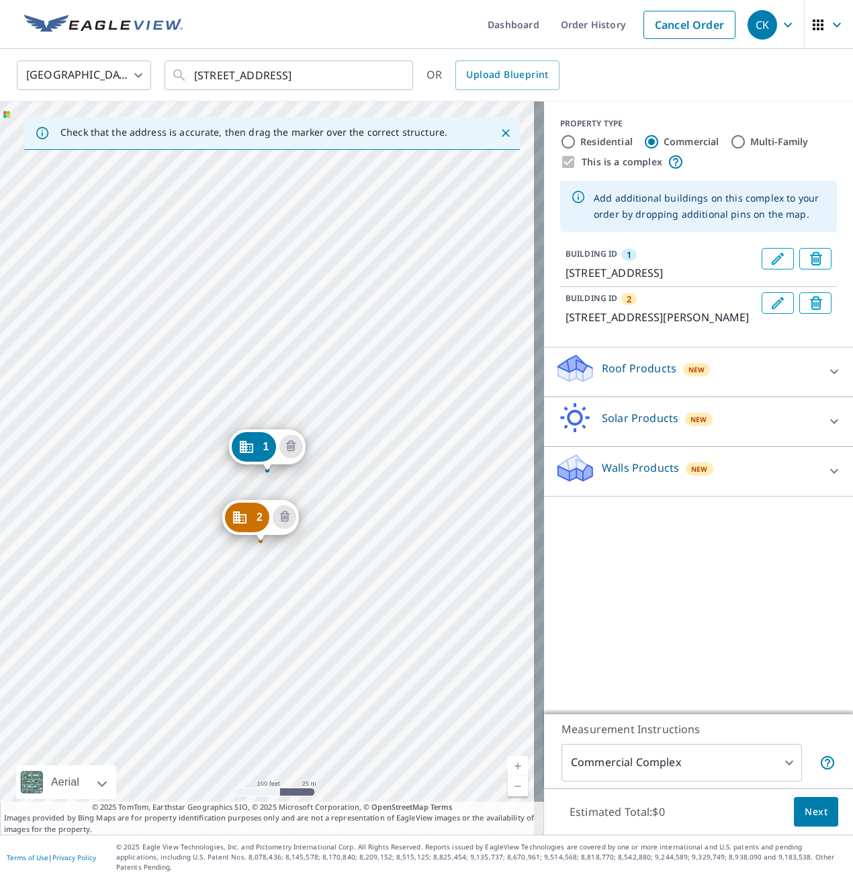
click at [245, 517] on icon "Dropped pin, building 2, Commercial property, 1063 Blossom Hill Rd San Jose, CA…" at bounding box center [240, 517] width 16 height 16
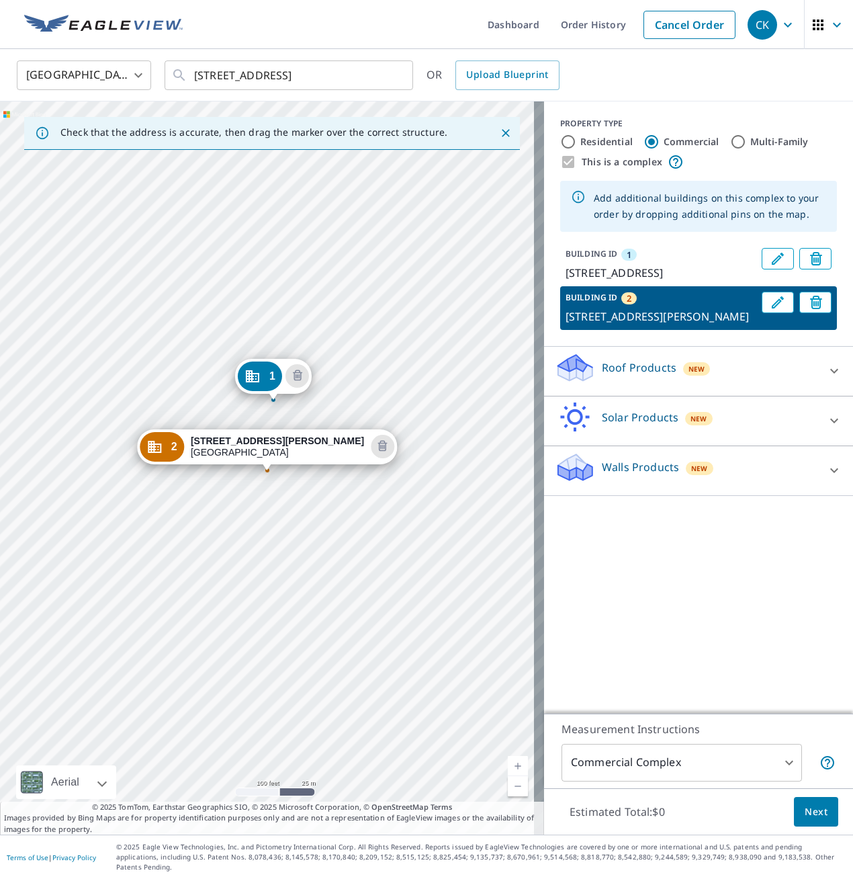
click at [245, 517] on div "1 1096 New St San Jose, CA 95123 2 1063 Blossom Hill Rd San Jose, CA 95123" at bounding box center [272, 467] width 544 height 733
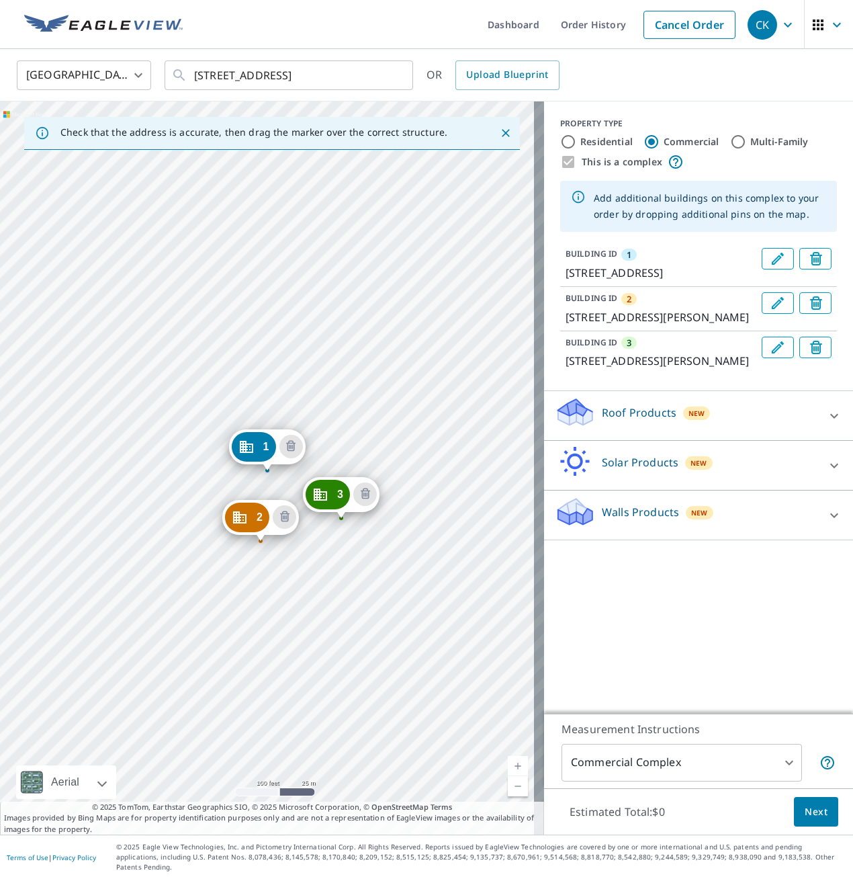
drag, startPoint x: 239, startPoint y: 582, endPoint x: 341, endPoint y: 516, distance: 122.4
click at [334, 501] on div "3" at bounding box center [328, 495] width 44 height 30
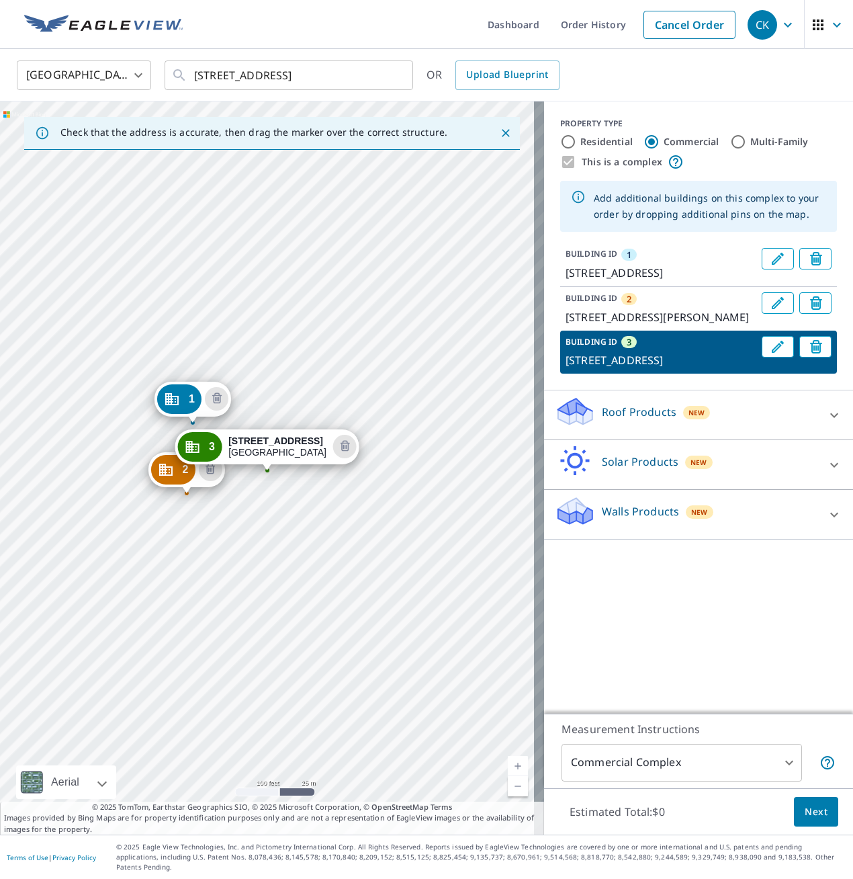
click at [334, 501] on div "1 1096 New St San Jose, CA 95123 2 1063 Blossom Hill Rd San Jose, CA 95123 3 10…" at bounding box center [272, 467] width 544 height 733
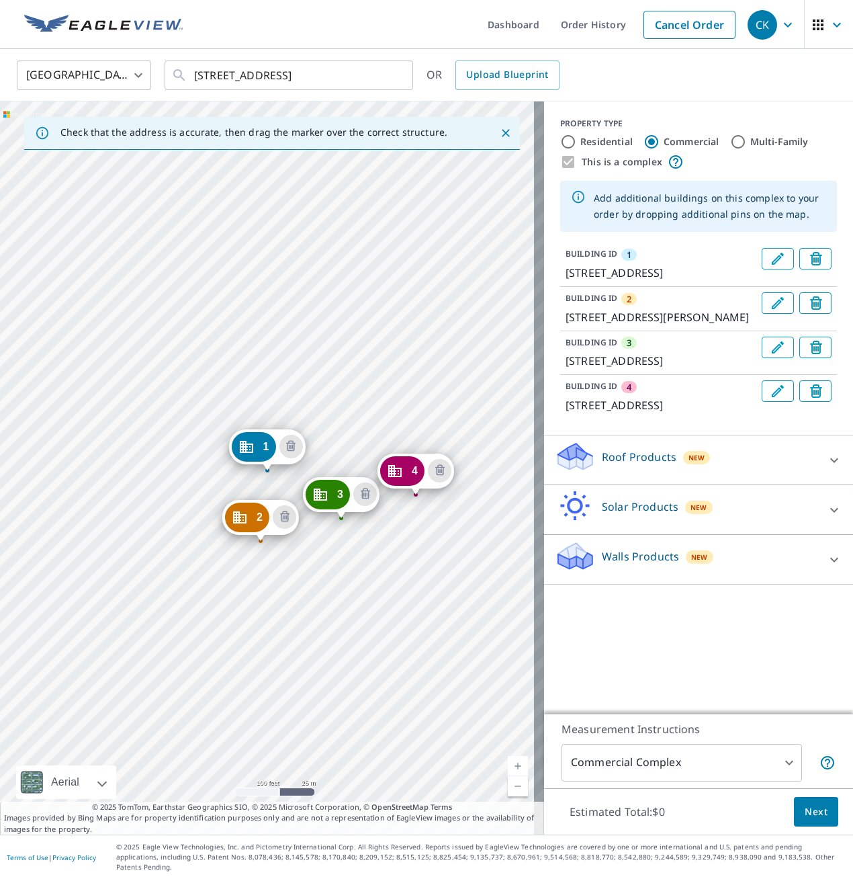
drag, startPoint x: 411, startPoint y: 544, endPoint x: 419, endPoint y: 492, distance: 51.6
click at [408, 480] on div "4" at bounding box center [402, 471] width 44 height 30
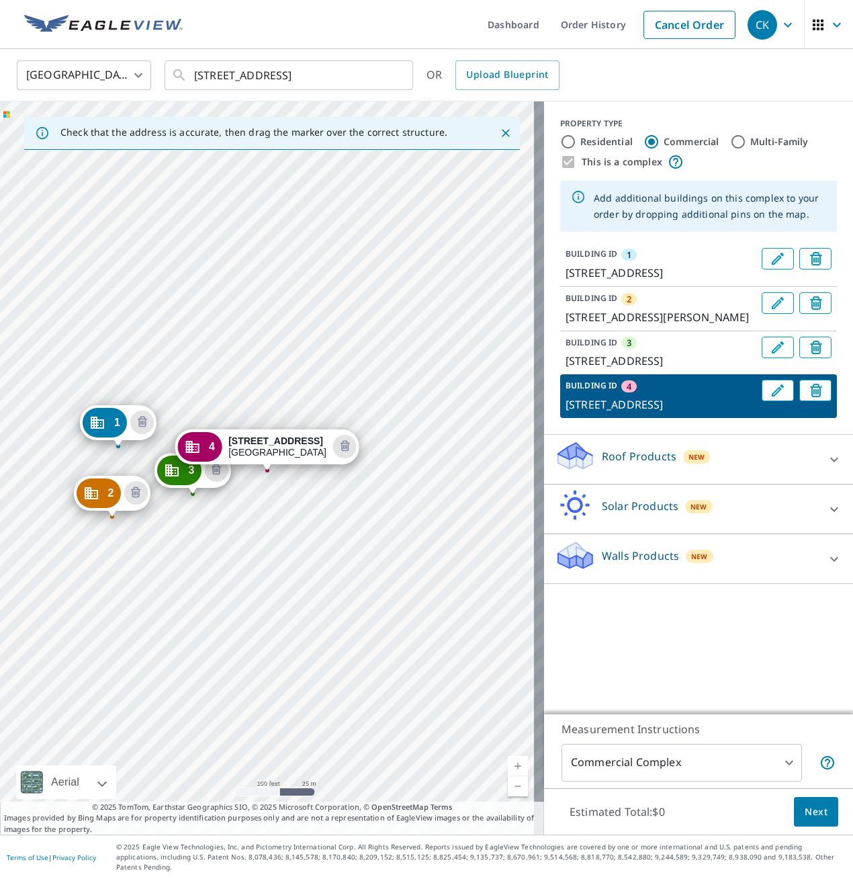
click at [408, 480] on div "1 1096 New St San Jose, CA 95123 2 1063 Blossom Hill Rd San Jose, CA 95123 3 10…" at bounding box center [272, 467] width 544 height 733
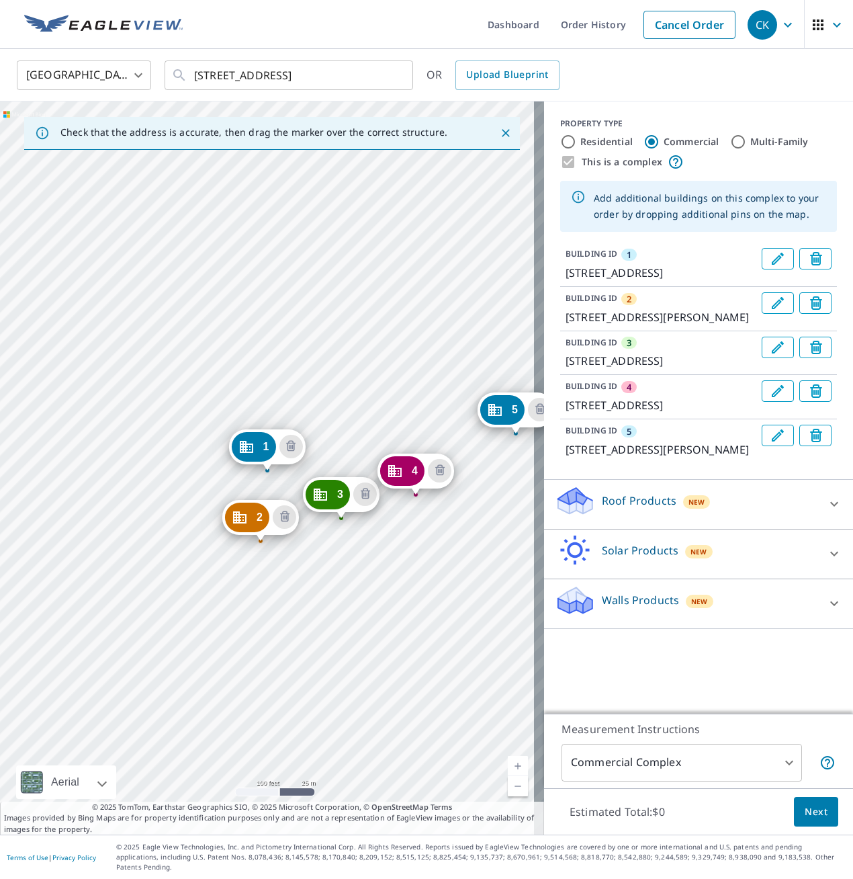
drag, startPoint x: 527, startPoint y: 483, endPoint x: 485, endPoint y: 415, distance: 79.6
click at [495, 413] on icon "Dropped pin, building 5, Commercial property, 5527 Sanchez Dr San Jose, CA 95123" at bounding box center [494, 410] width 13 height 12
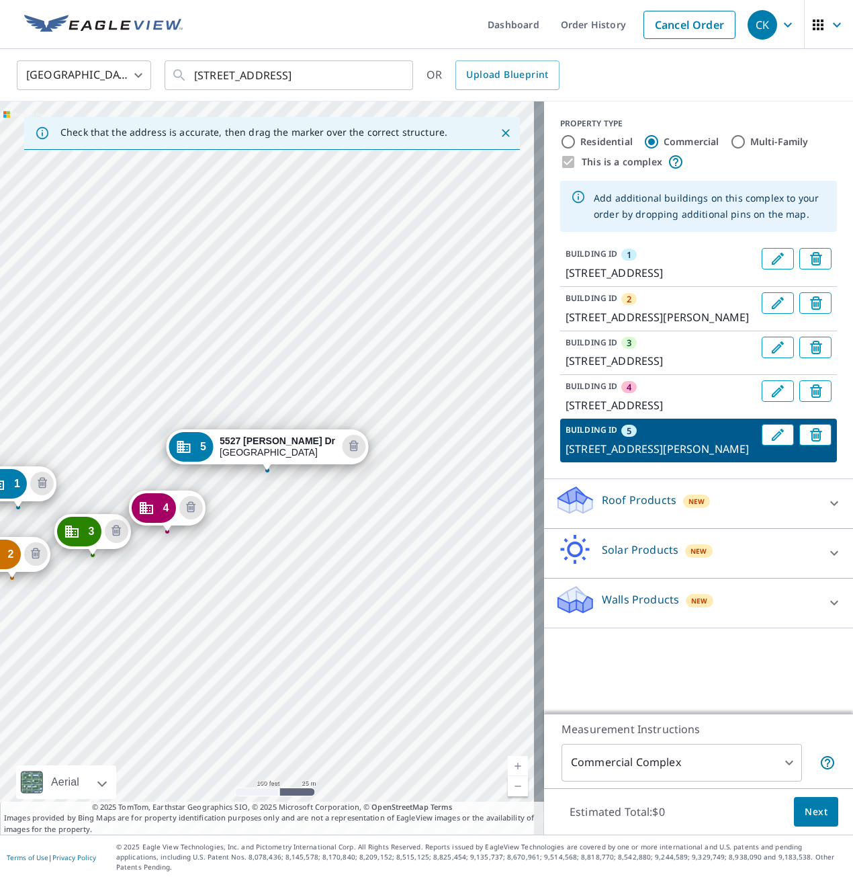
click at [495, 413] on div "1 1096 New St San Jose, CA 95123 2 1063 Blossom Hill Rd San Jose, CA 95123 3 10…" at bounding box center [272, 467] width 544 height 733
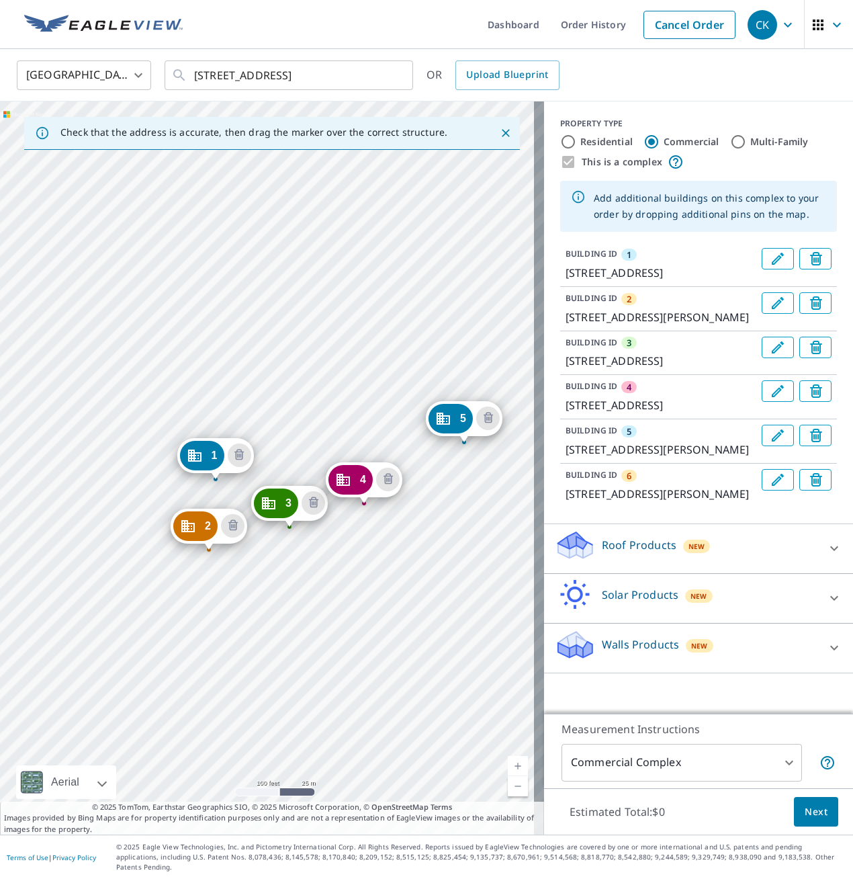
drag, startPoint x: 501, startPoint y: 540, endPoint x: 449, endPoint y: 549, distance: 52.5
click at [449, 549] on div "2 1063 Blossom Hill Rd San Jose, CA 95123 3 1082 New St San Jose, CA 95123 4 10…" at bounding box center [272, 467] width 544 height 733
click at [451, 426] on div "5" at bounding box center [451, 419] width 44 height 30
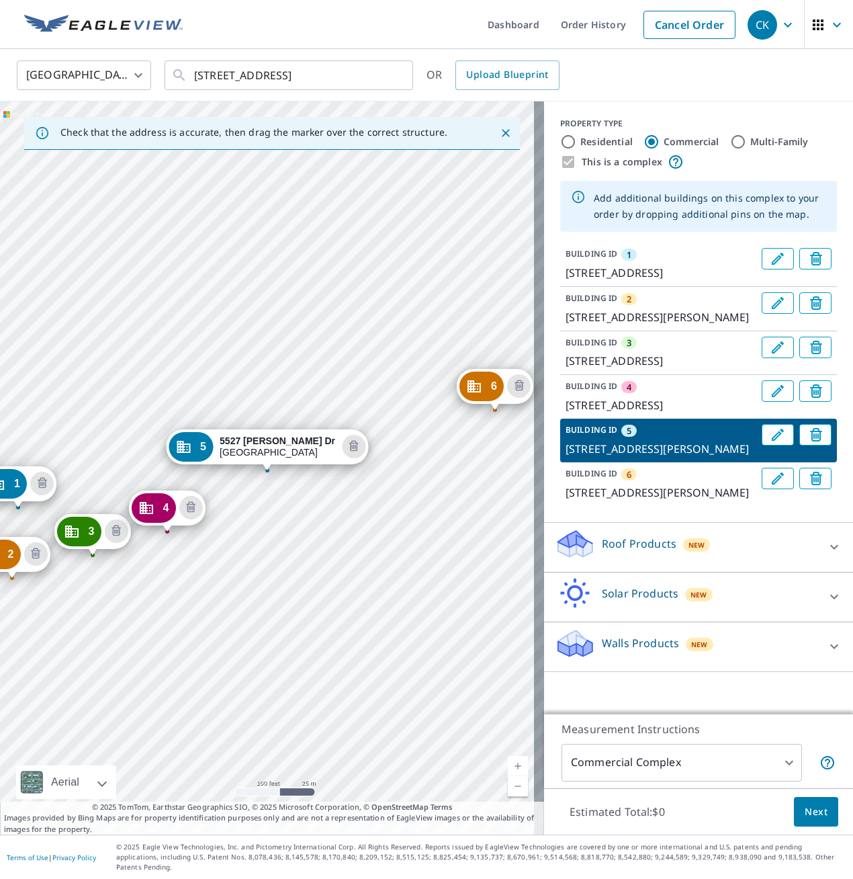
click at [451, 426] on div "1 1096 New St San Jose, CA 95123 2 1063 Blossom Hill Rd San Jose, CA 95123 3 10…" at bounding box center [272, 467] width 544 height 733
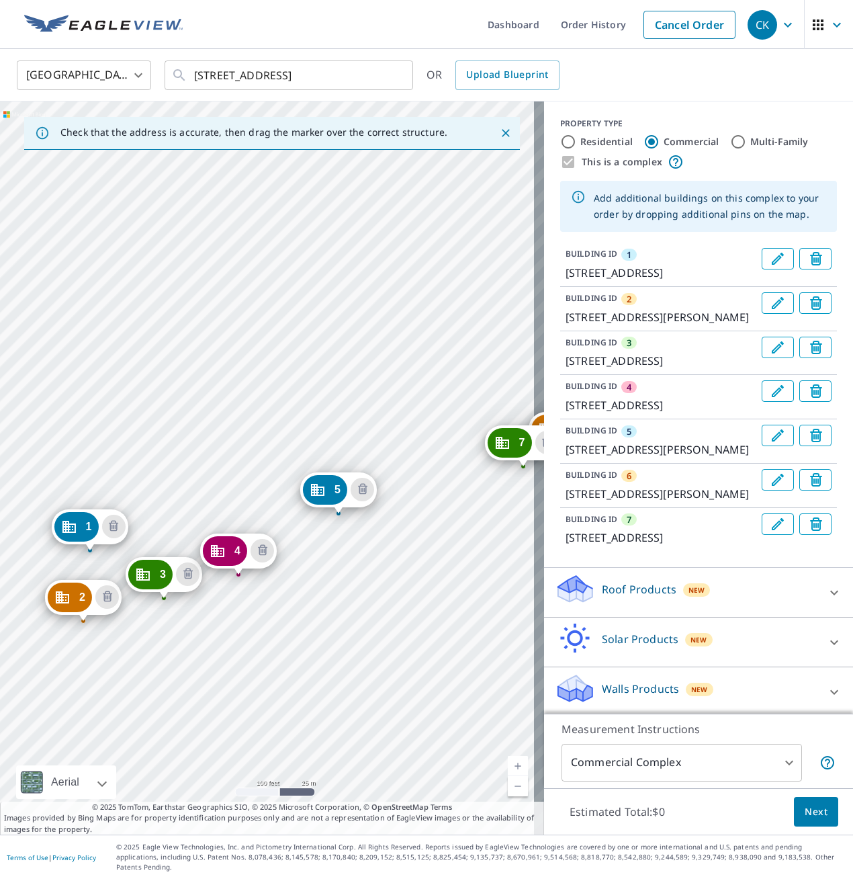
drag, startPoint x: 452, startPoint y: 381, endPoint x: 275, endPoint y: 461, distance: 194.6
click at [275, 461] on div "2 1063 Blossom Hill Rd San Jose, CA 95123 3 1082 New St San Jose, CA 95123 4 10…" at bounding box center [272, 467] width 544 height 733
drag, startPoint x: 519, startPoint y: 460, endPoint x: 232, endPoint y: 345, distance: 309.3
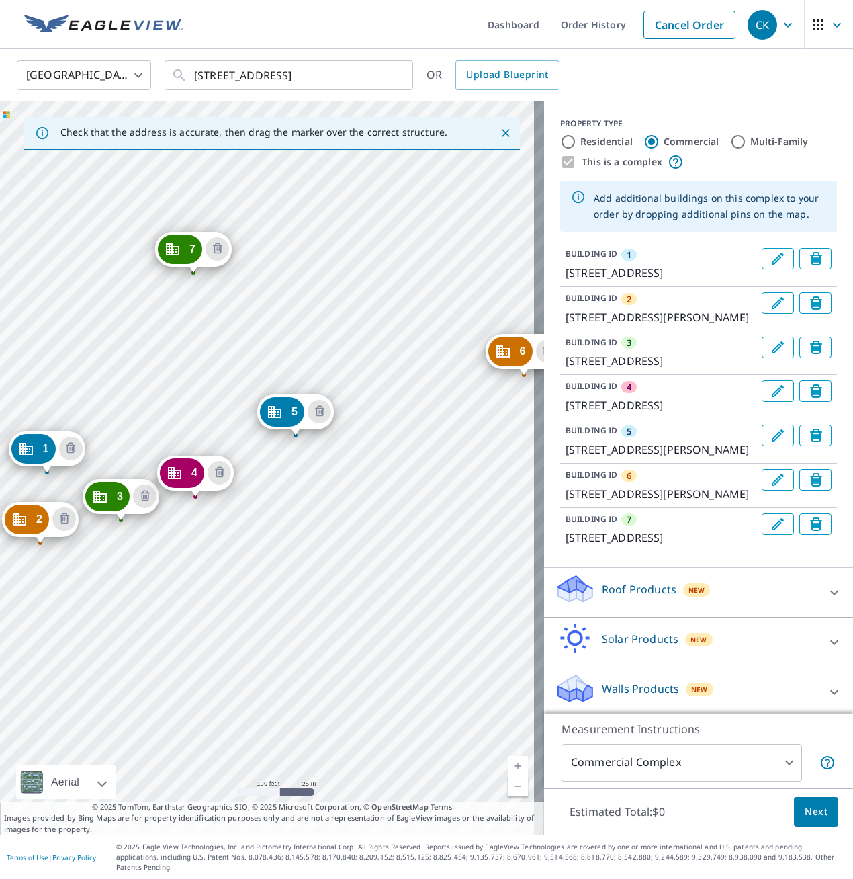
drag, startPoint x: 480, startPoint y: 339, endPoint x: 259, endPoint y: 341, distance: 220.4
click at [259, 341] on div "2 1063 Blossom Hill Rd San Jose, CA 95123 3 1082 New St San Jose, CA 95123 4 10…" at bounding box center [272, 467] width 544 height 733
drag, startPoint x: 524, startPoint y: 369, endPoint x: 273, endPoint y: 211, distance: 296.2
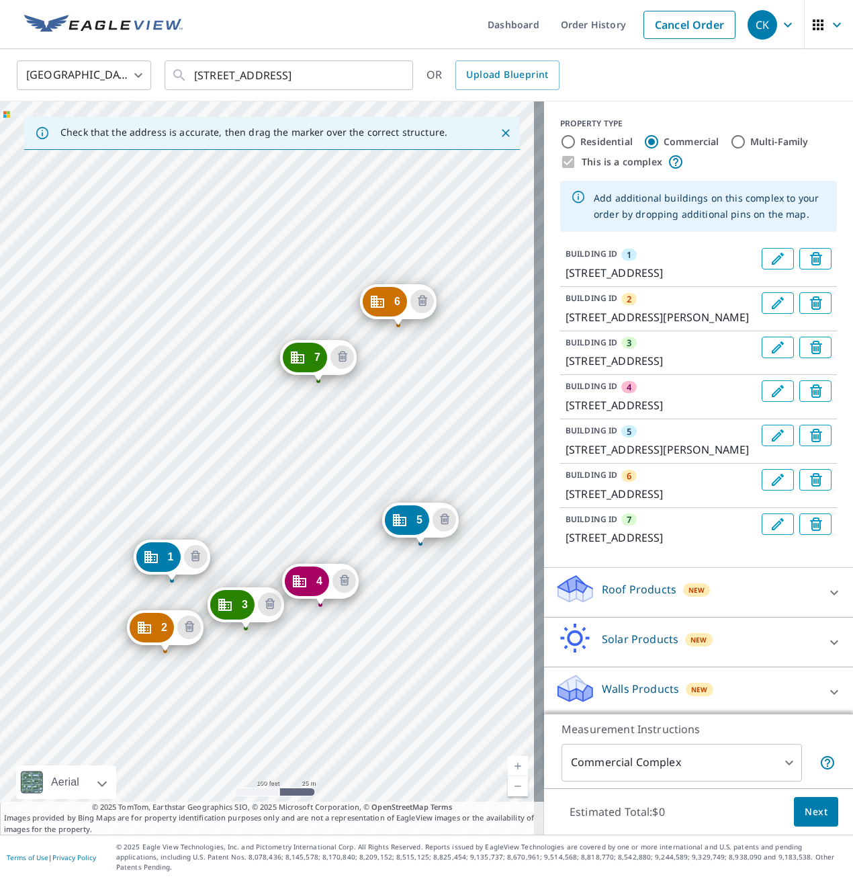
drag, startPoint x: 370, startPoint y: 371, endPoint x: 274, endPoint y: 481, distance: 145.7
click at [274, 481] on div "2 1063 Blossom Hill Rd San Jose, CA 95123 3 1082 New St San Jose, CA 95123 4 10…" at bounding box center [272, 467] width 544 height 733
drag, startPoint x: 395, startPoint y: 324, endPoint x: 341, endPoint y: 259, distance: 85.0
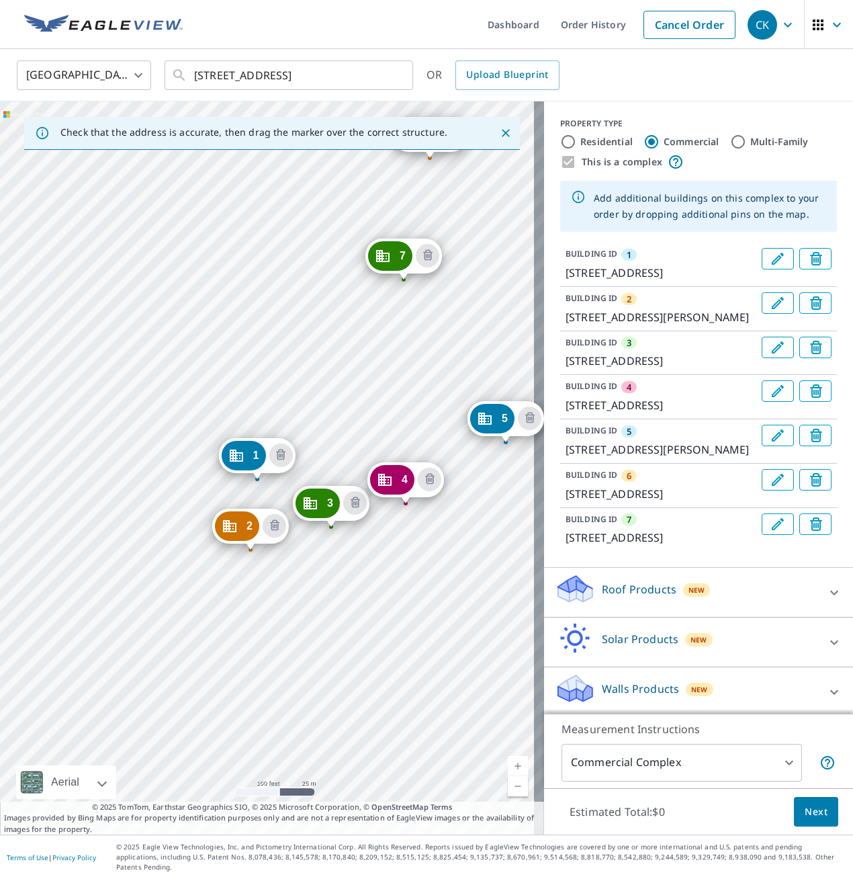
drag, startPoint x: 429, startPoint y: 322, endPoint x: 419, endPoint y: 331, distance: 13.3
click at [419, 331] on div "2 1063 Blossom Hill Rd San Jose, CA 95123 3 1082 New St San Jose, CA 95123 4 10…" at bounding box center [272, 467] width 544 height 733
click at [805, 820] on span "Next" at bounding box center [816, 812] width 23 height 17
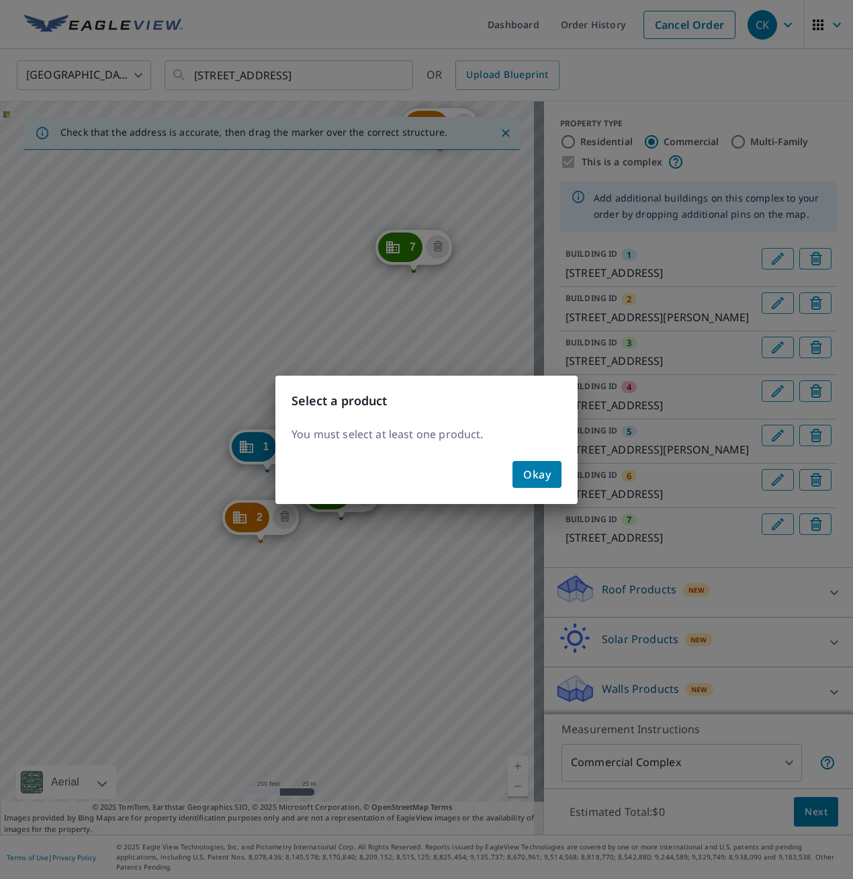
click at [526, 471] on span "Okay" at bounding box center [537, 474] width 28 height 19
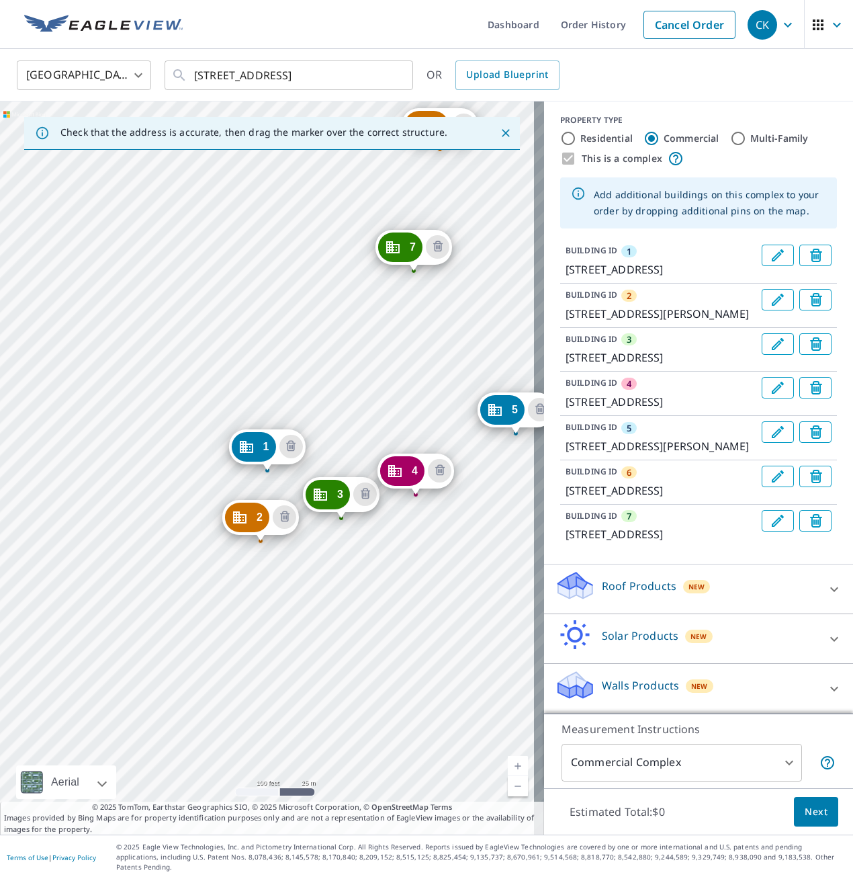
scroll to position [73, 0]
click at [634, 594] on p "Roof Products" at bounding box center [639, 586] width 75 height 16
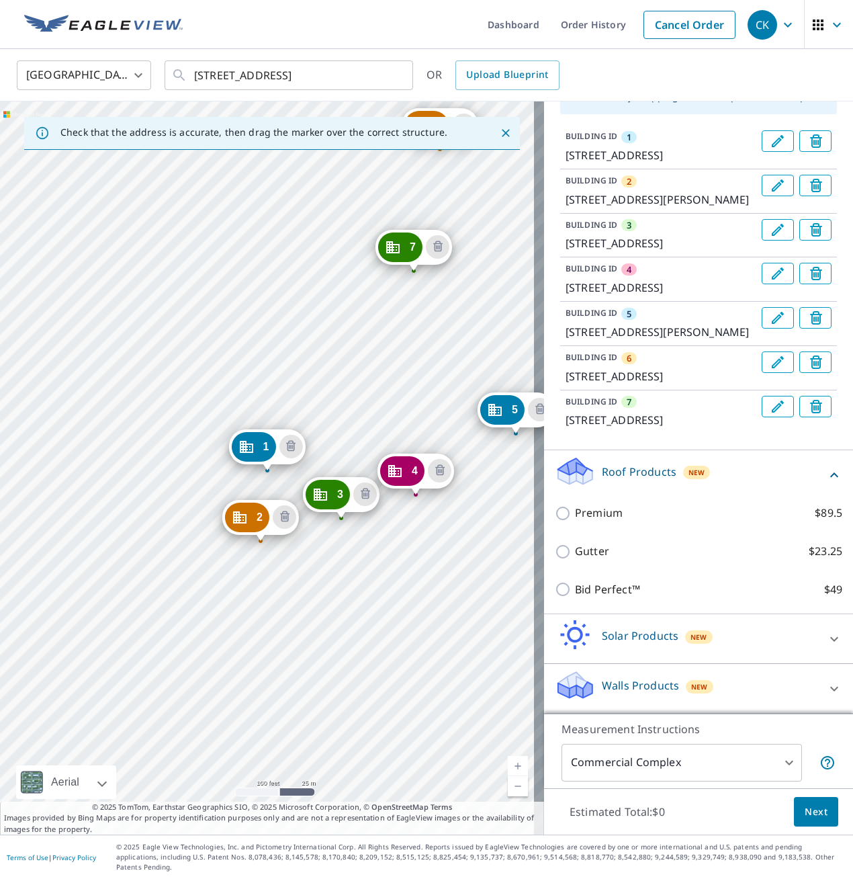
scroll to position [188, 0]
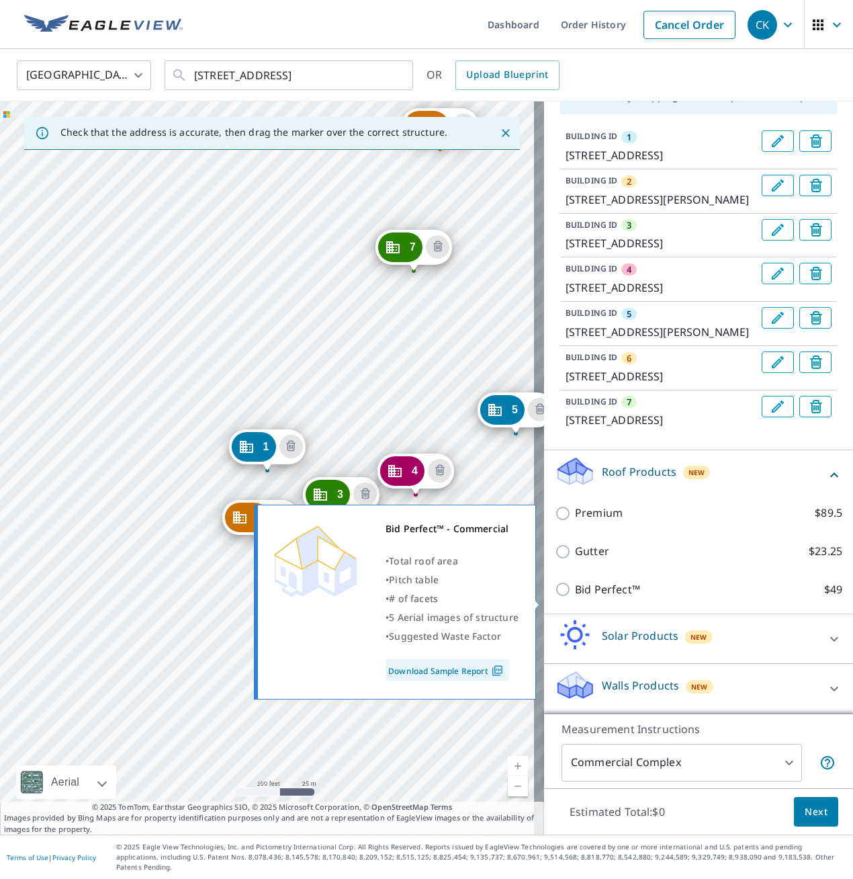
click at [555, 596] on input "Bid Perfect™ $49" at bounding box center [565, 589] width 20 height 16
checkbox input "true"
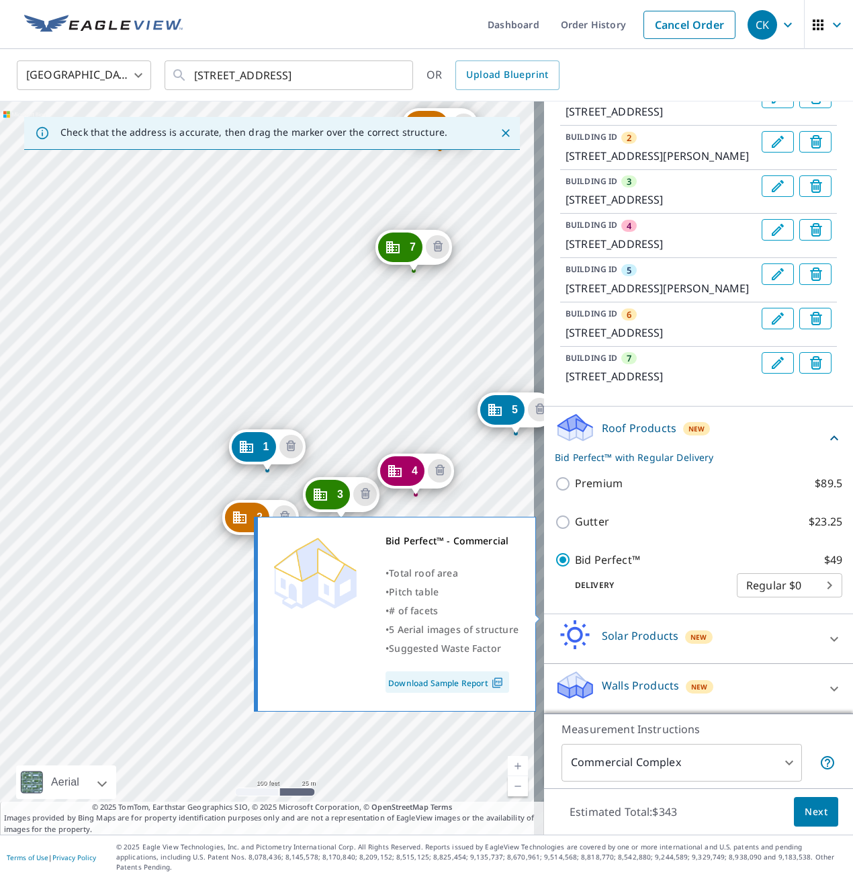
scroll to position [231, 0]
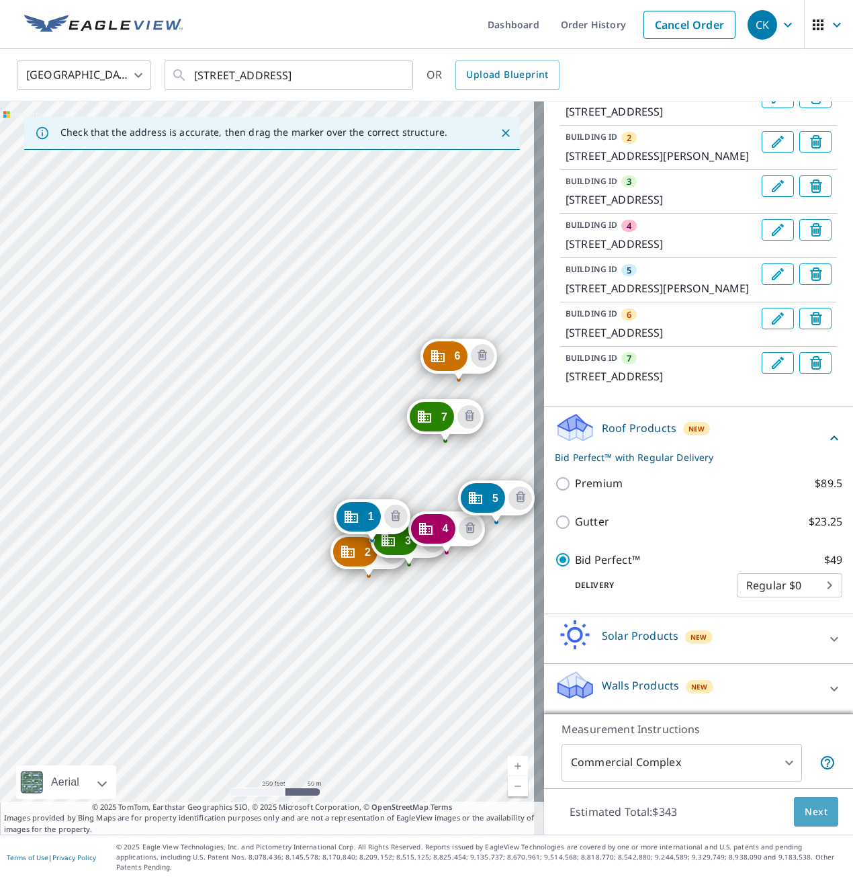
click at [810, 820] on span "Next" at bounding box center [816, 812] width 23 height 17
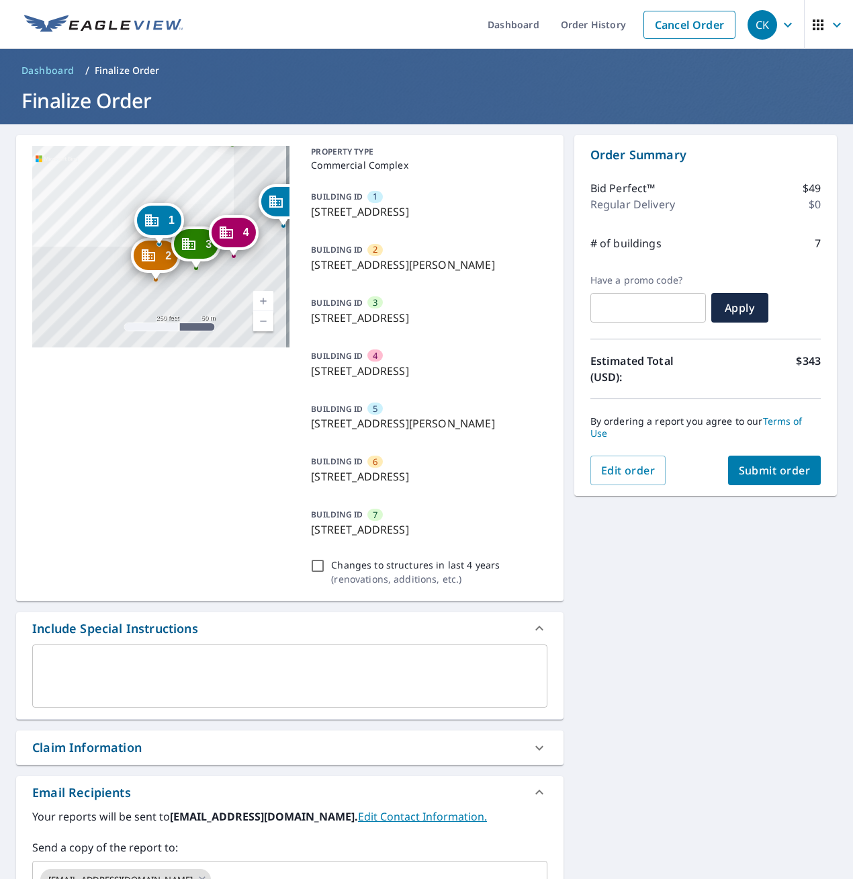
click at [744, 469] on span "Submit order" at bounding box center [775, 470] width 72 height 15
checkbox input "true"
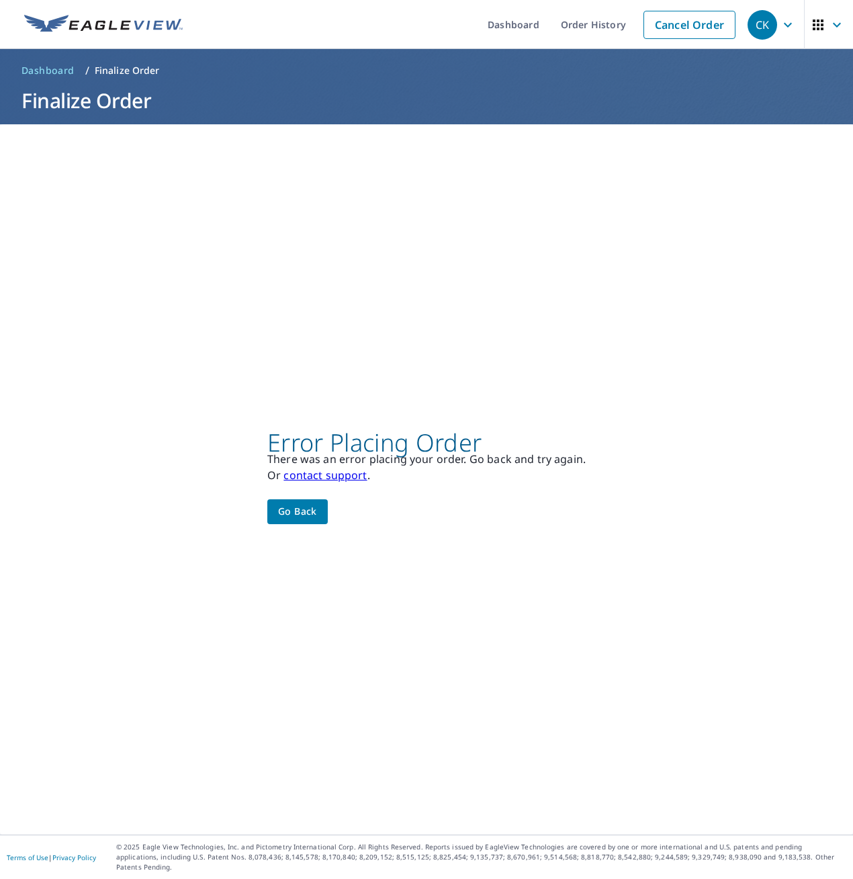
click at [288, 511] on span "Go back" at bounding box center [297, 511] width 39 height 17
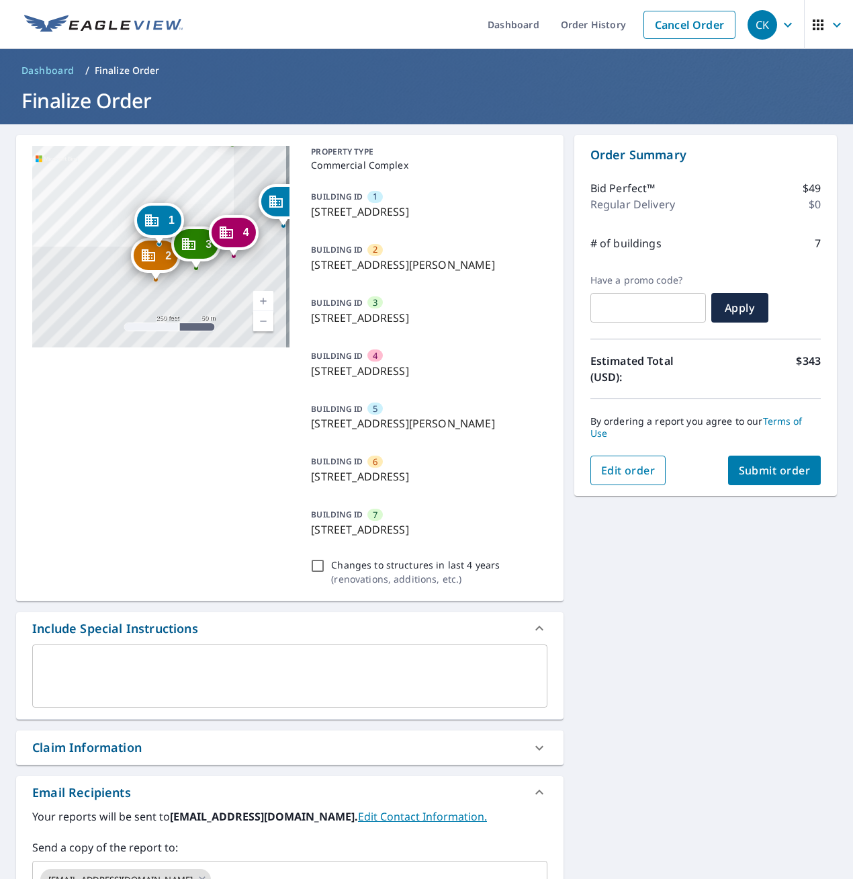
click at [629, 467] on span "Edit order" at bounding box center [628, 470] width 54 height 15
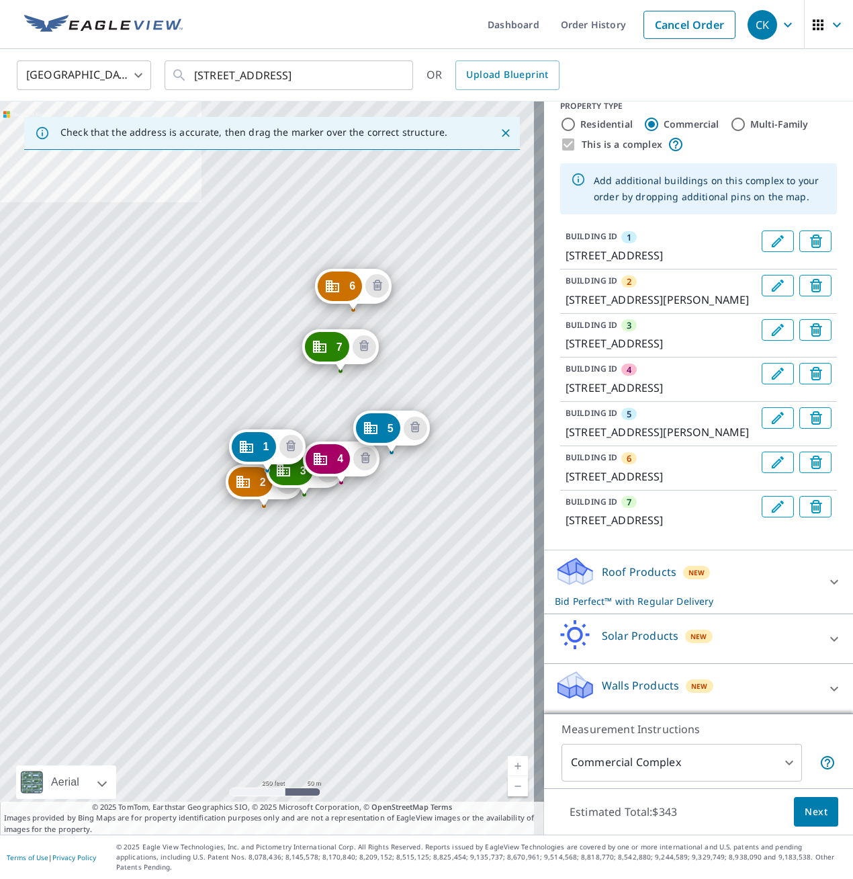
scroll to position [87, 0]
click at [805, 820] on span "Next" at bounding box center [816, 812] width 23 height 17
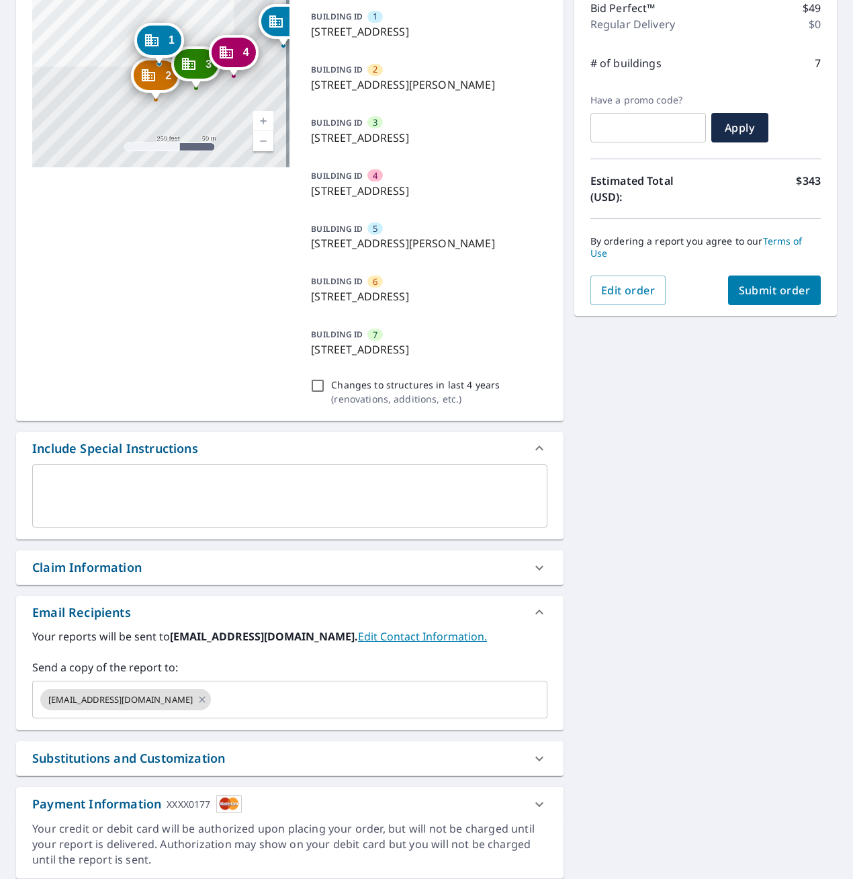
scroll to position [202, 0]
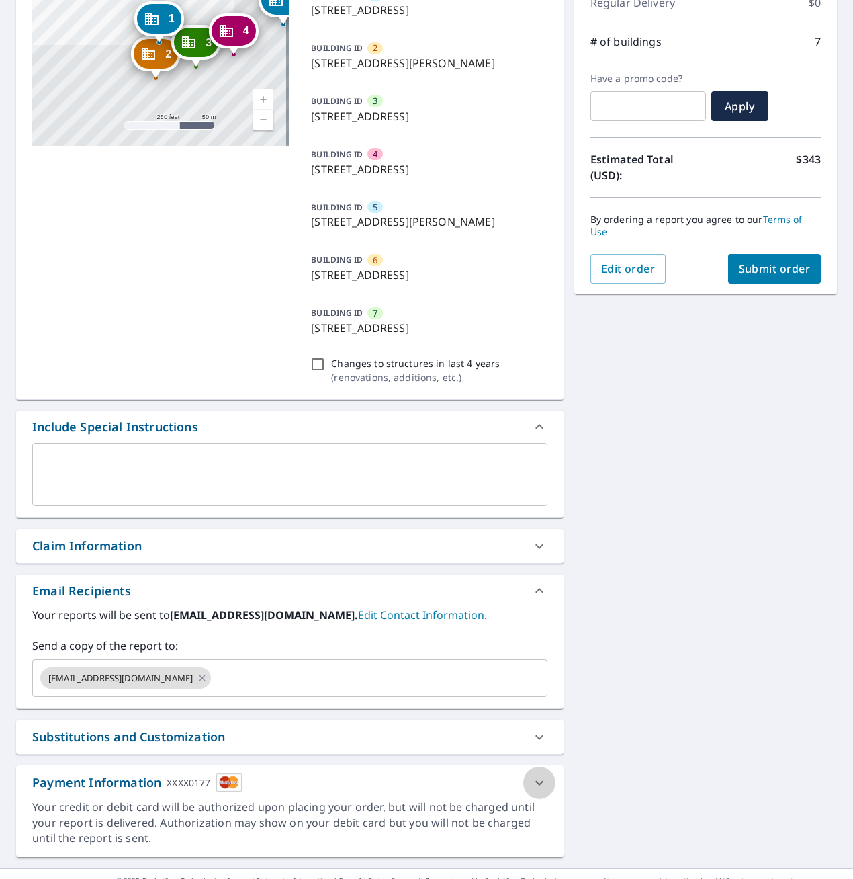
click at [536, 783] on icon at bounding box center [539, 783] width 16 height 16
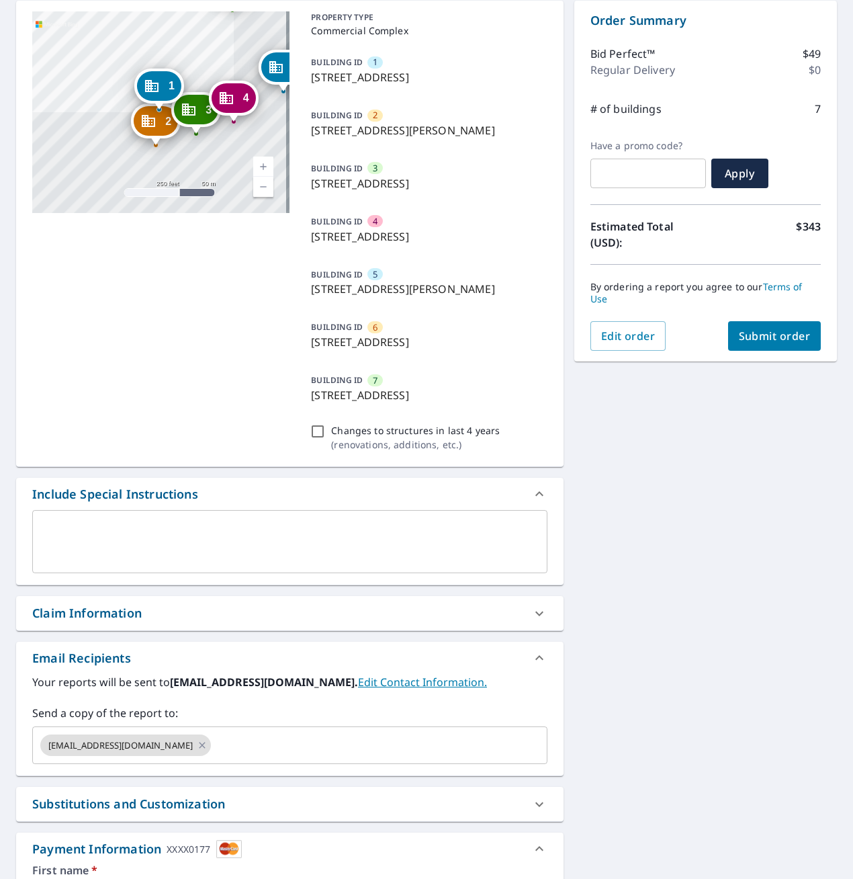
scroll to position [116, 0]
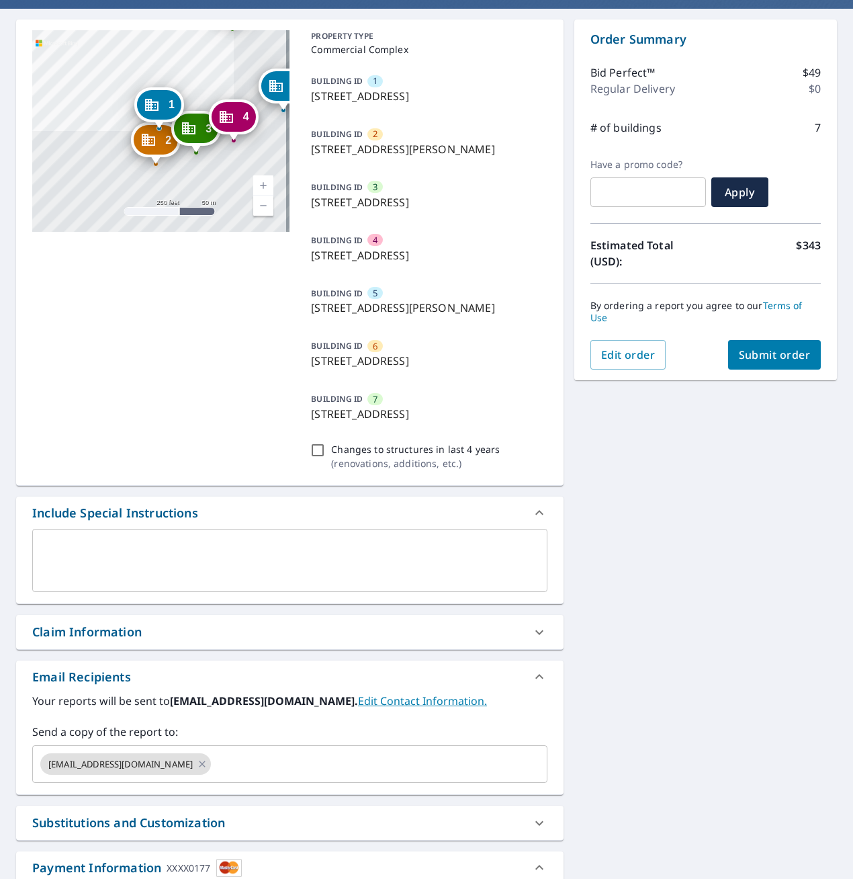
click at [782, 359] on span "Submit order" at bounding box center [775, 354] width 72 height 15
checkbox input "true"
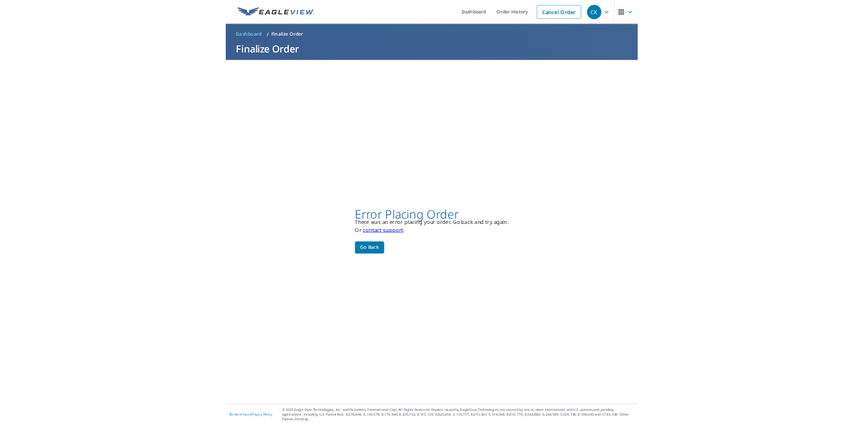
scroll to position [0, 0]
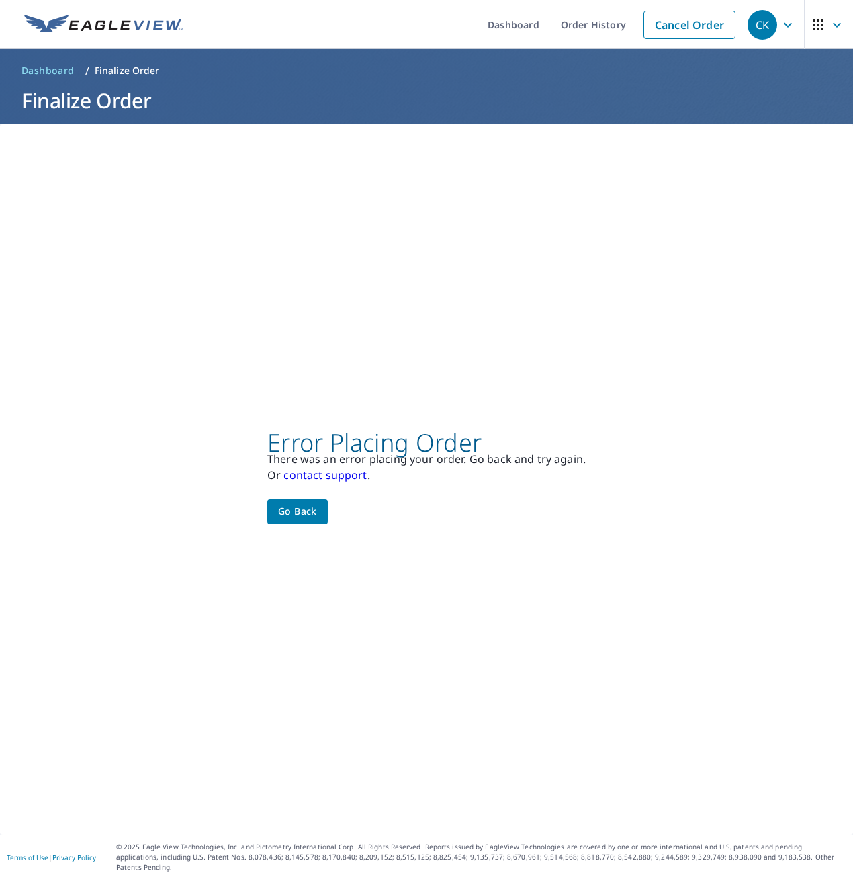
click at [306, 513] on span "Go back" at bounding box center [297, 511] width 39 height 17
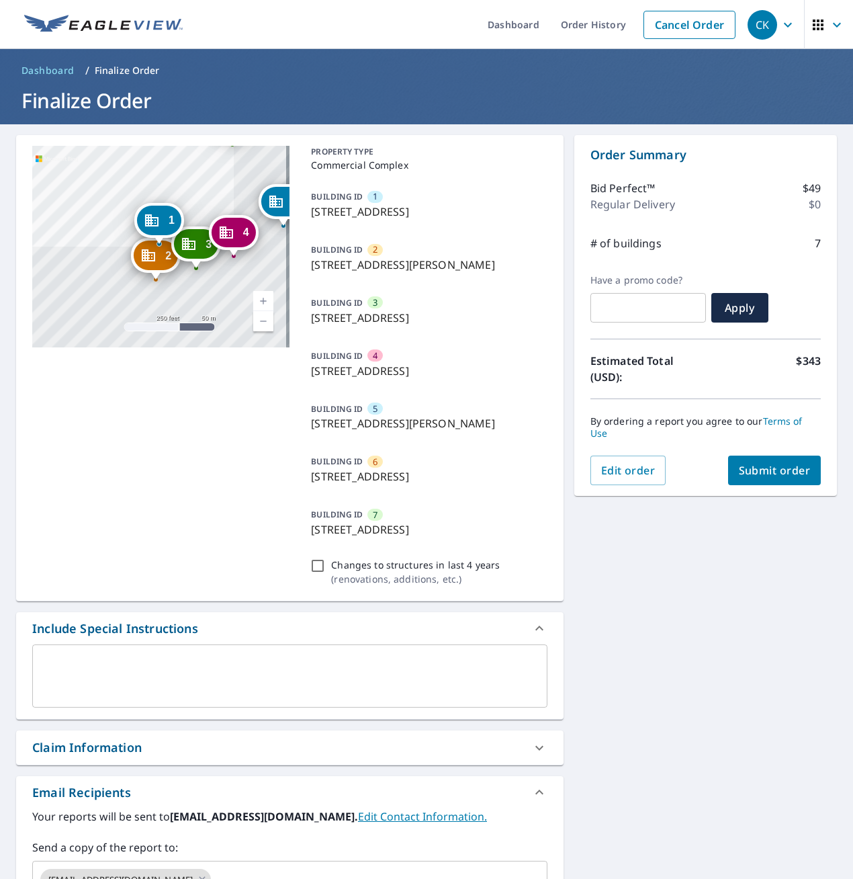
click at [750, 469] on span "Submit order" at bounding box center [775, 470] width 72 height 15
checkbox input "true"
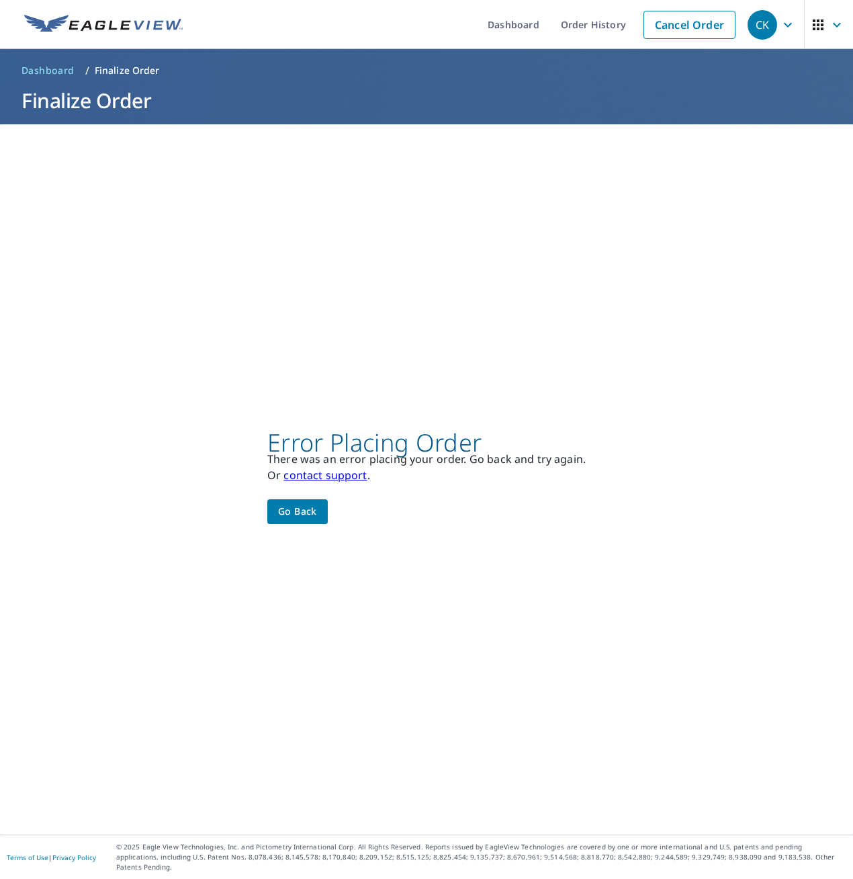
click at [298, 480] on link "contact support" at bounding box center [325, 475] width 83 height 15
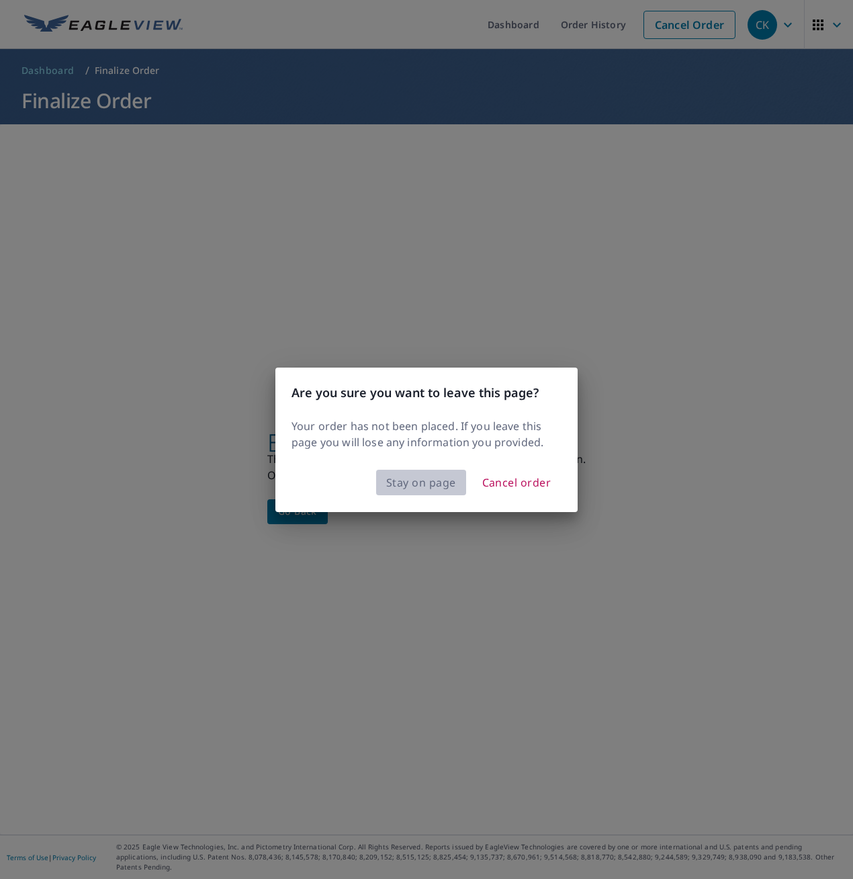
click at [431, 480] on span "Stay on page" at bounding box center [421, 482] width 70 height 19
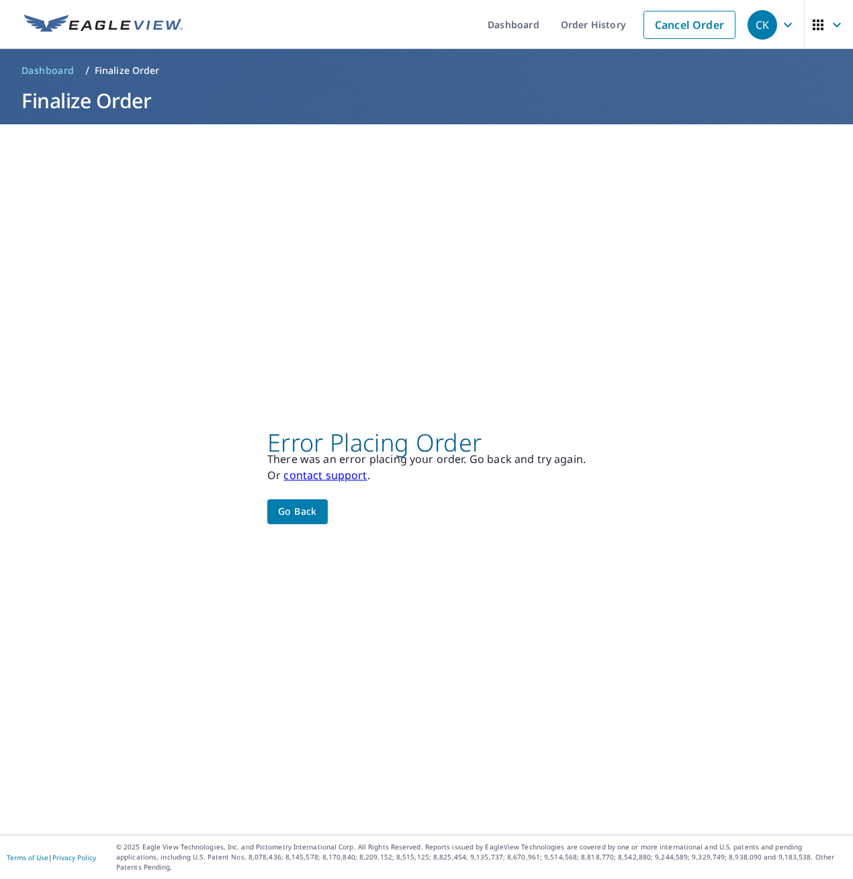
click at [345, 482] on link "contact support" at bounding box center [325, 475] width 83 height 15
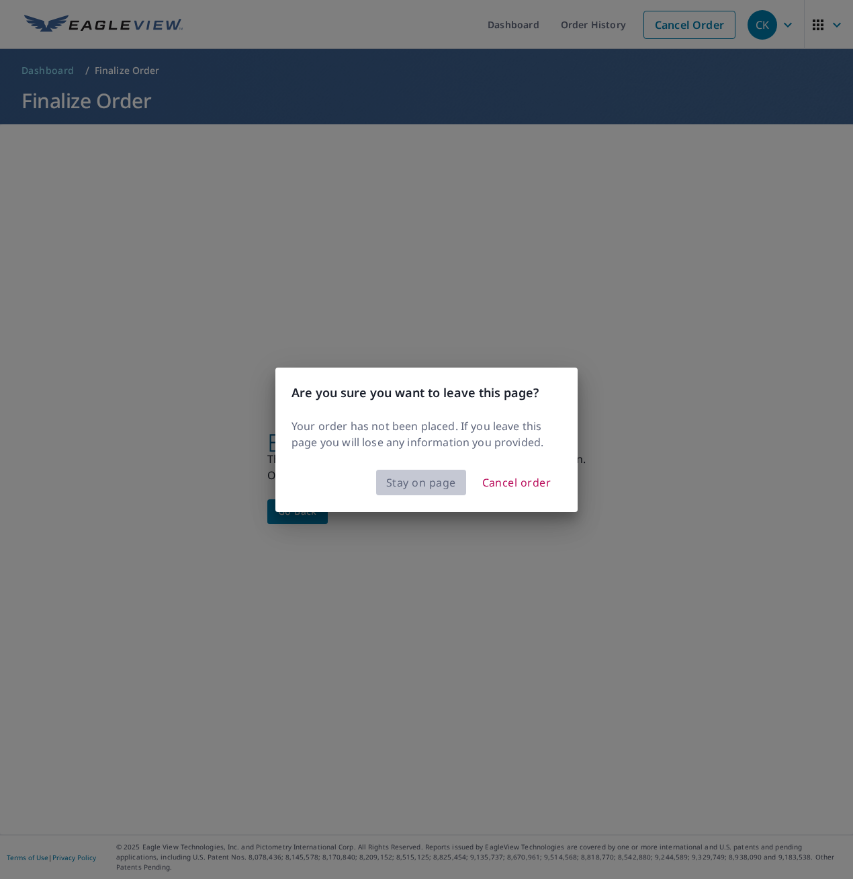
click at [420, 480] on span "Stay on page" at bounding box center [421, 482] width 70 height 19
